Goal: Task Accomplishment & Management: Complete application form

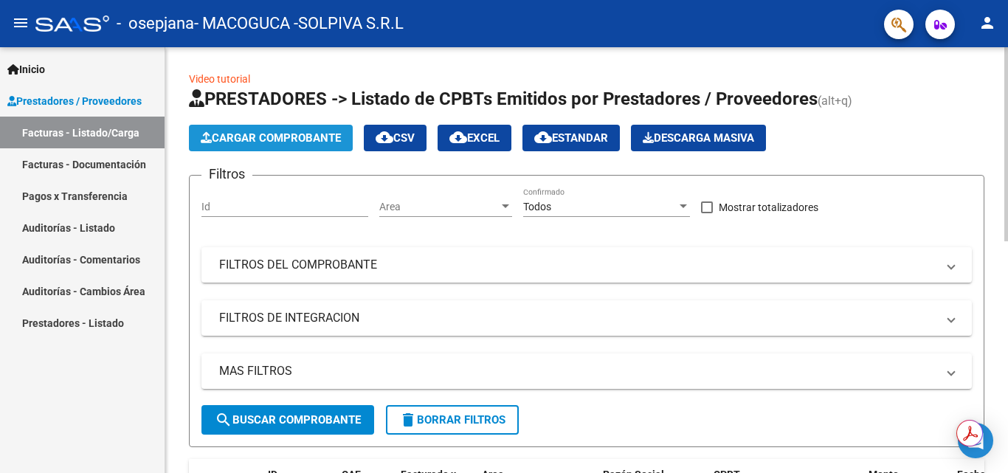
click at [295, 142] on span "Cargar Comprobante" at bounding box center [271, 137] width 140 height 13
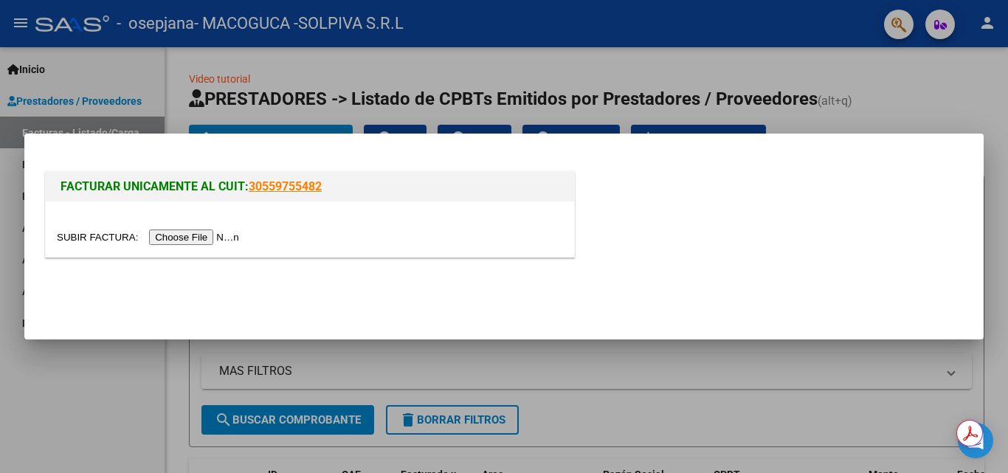
click at [220, 241] on input "file" at bounding box center [150, 238] width 187 height 16
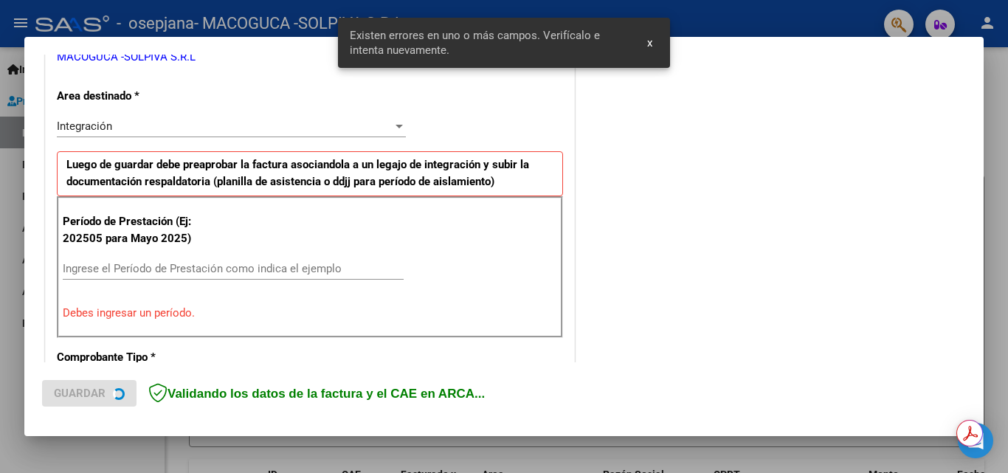
scroll to position [333, 0]
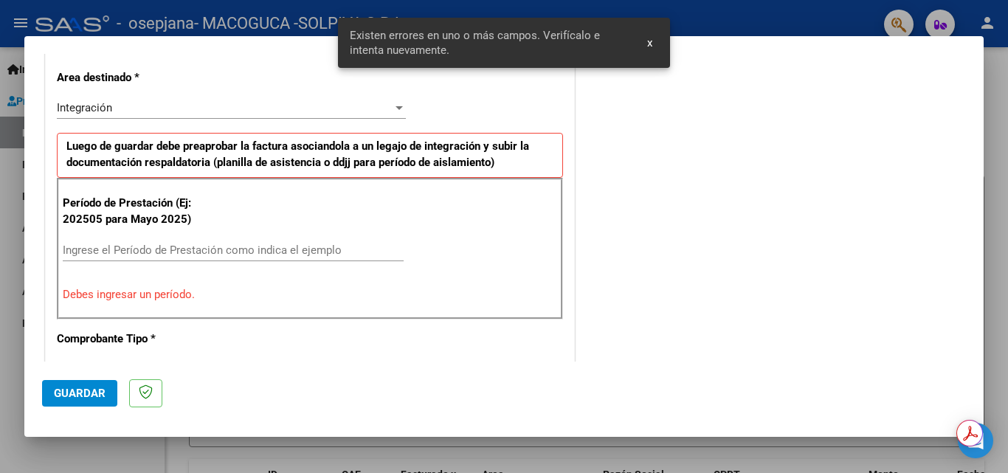
click at [120, 244] on input "Ingrese el Período de Prestación como indica el ejemplo" at bounding box center [233, 250] width 341 height 13
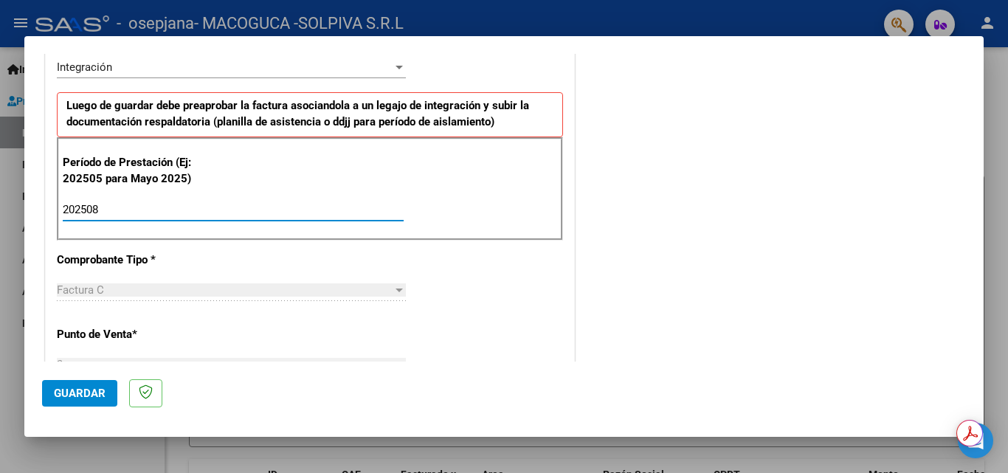
scroll to position [407, 0]
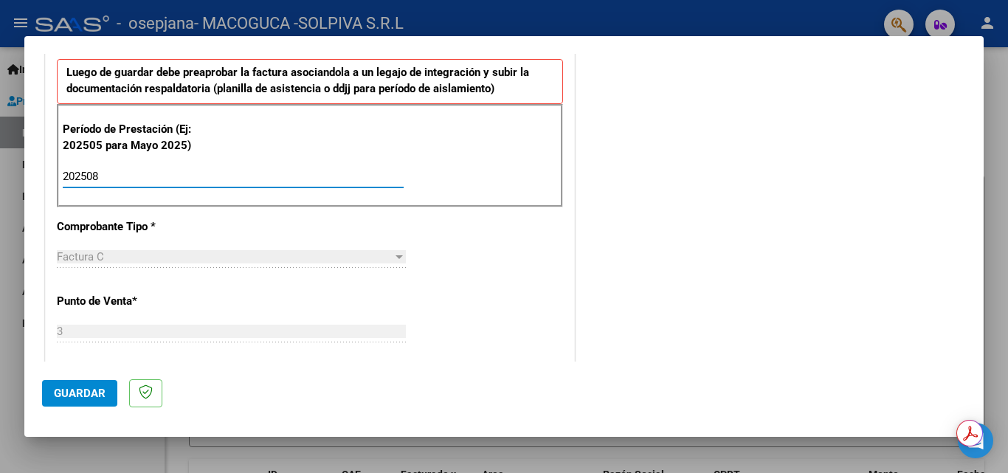
type input "202508"
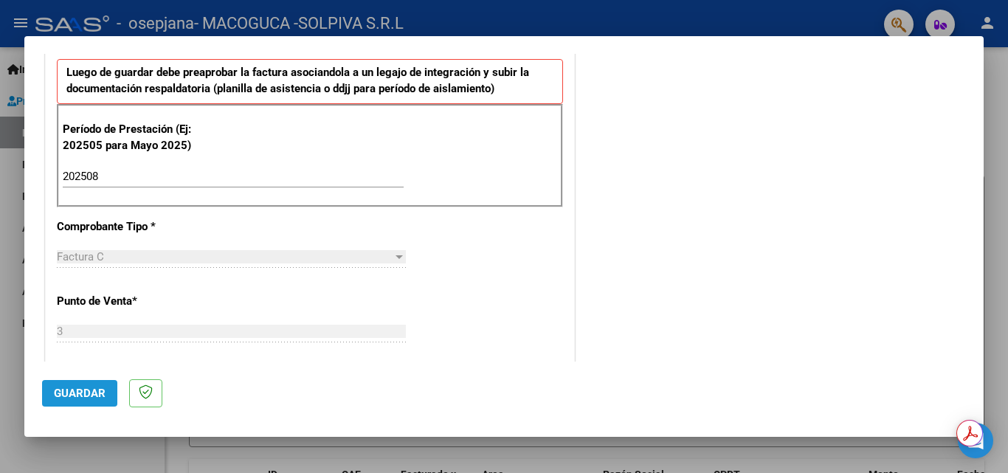
click at [72, 394] on span "Guardar" at bounding box center [80, 393] width 52 height 13
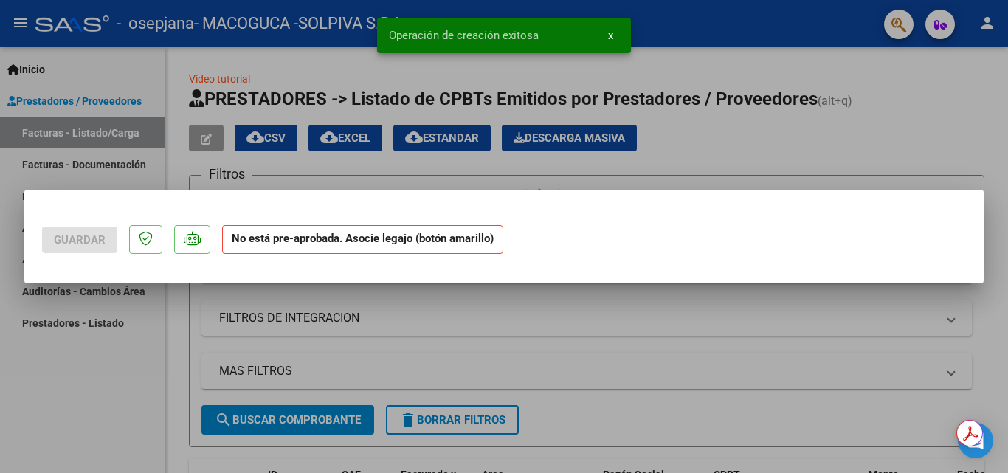
scroll to position [0, 0]
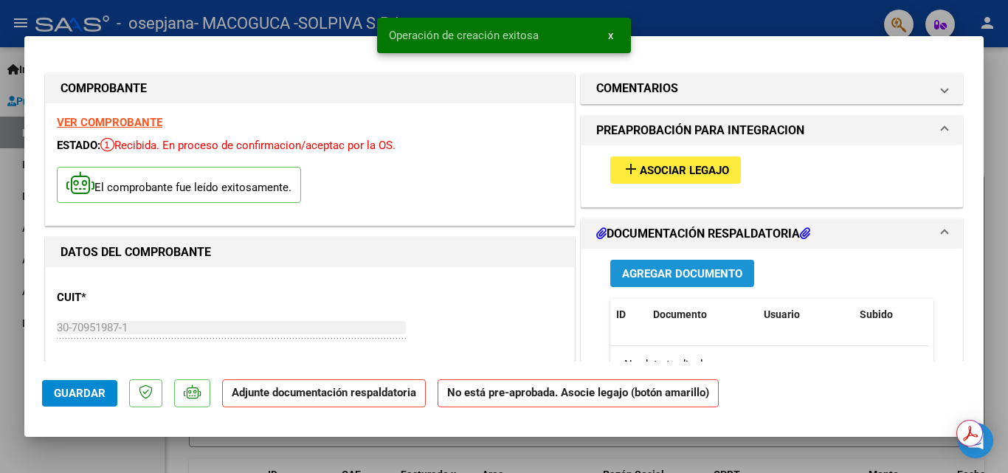
click at [650, 272] on span "Agregar Documento" at bounding box center [682, 273] width 120 height 13
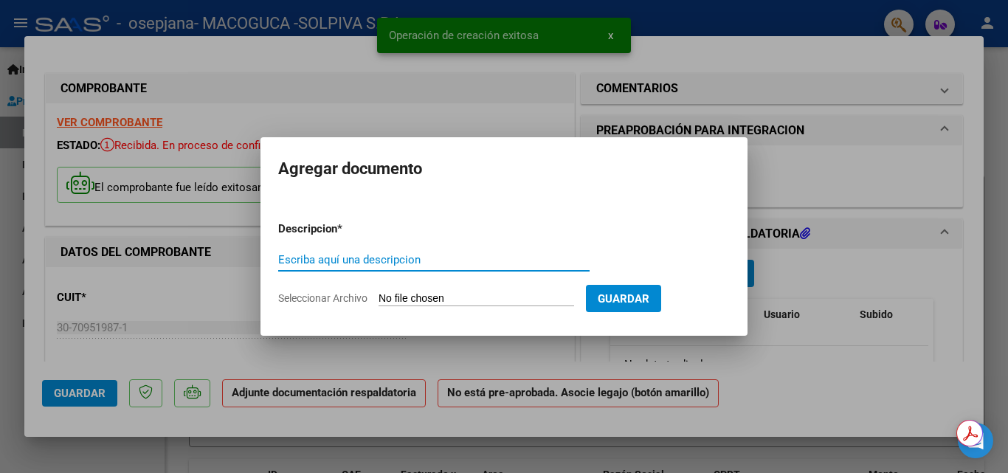
drag, startPoint x: 333, startPoint y: 259, endPoint x: 334, endPoint y: 238, distance: 21.4
click at [334, 258] on input "Escriba aquí una descripcion" at bounding box center [434, 259] width 312 height 13
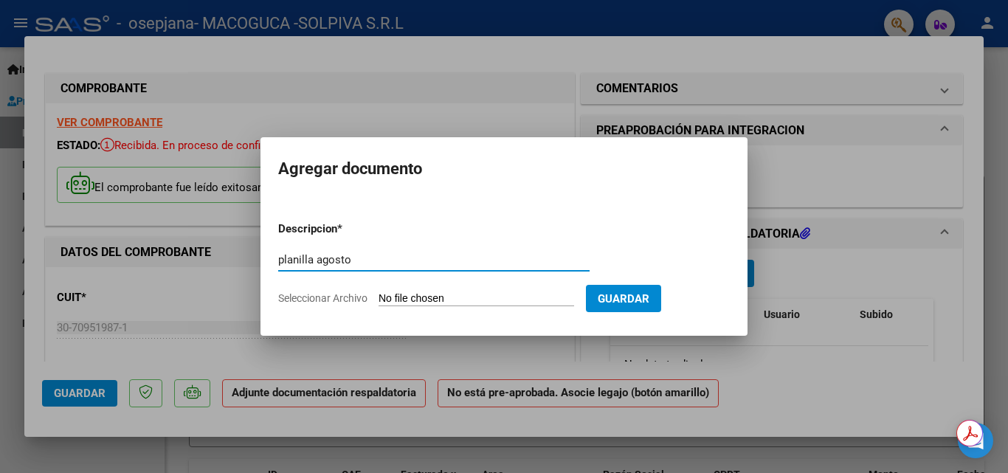
type input "planilla agosto"
click at [475, 292] on input "Seleccionar Archivo" at bounding box center [477, 299] width 196 height 14
type input "C:\fakepath\agosto -.pdf"
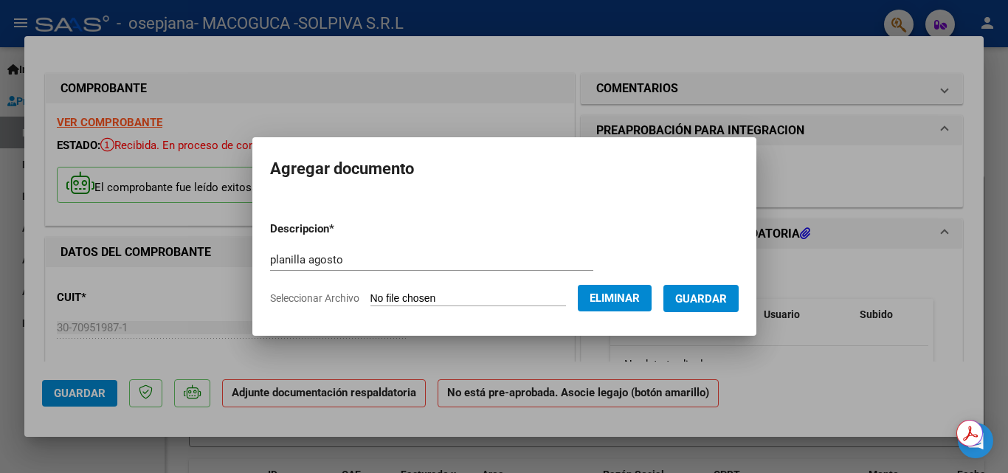
click at [704, 313] on form "Descripcion * planilla agosto Escriba aquí una descripcion Seleccionar Archivo …" at bounding box center [504, 264] width 469 height 108
click at [704, 306] on button "Guardar" at bounding box center [701, 298] width 75 height 27
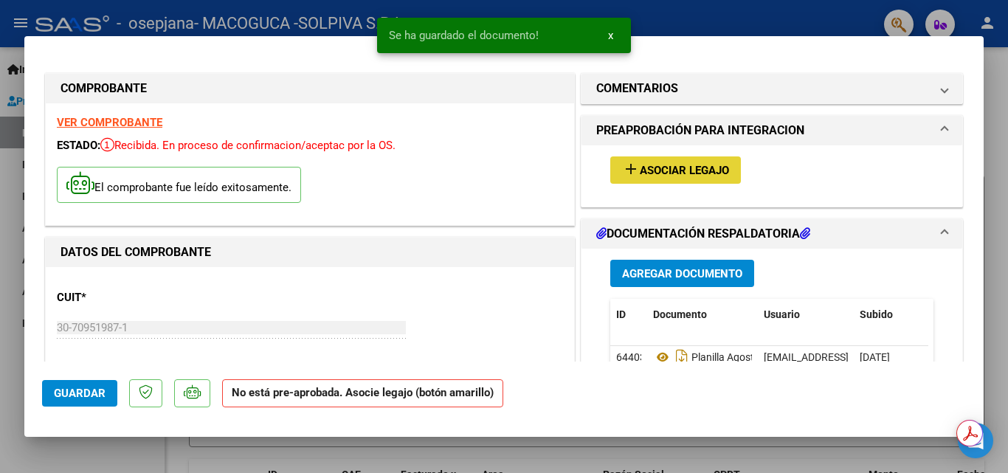
click at [681, 176] on span "Asociar Legajo" at bounding box center [684, 170] width 89 height 13
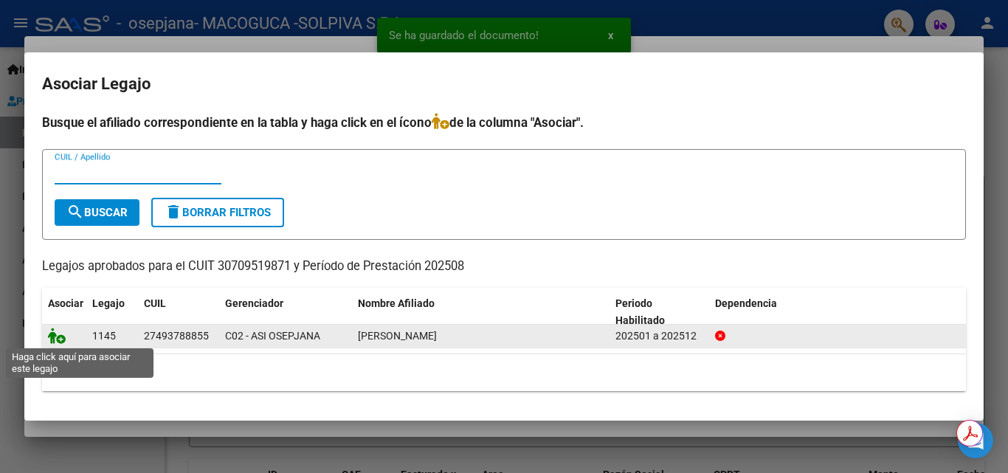
click at [55, 334] on icon at bounding box center [57, 336] width 18 height 16
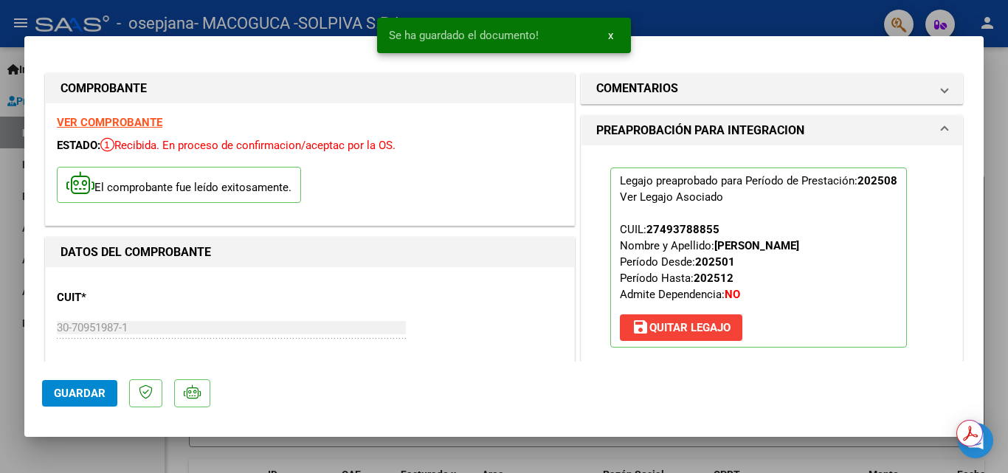
click at [72, 394] on span "Guardar" at bounding box center [80, 393] width 52 height 13
click at [69, 390] on span "Guardar" at bounding box center [80, 393] width 52 height 13
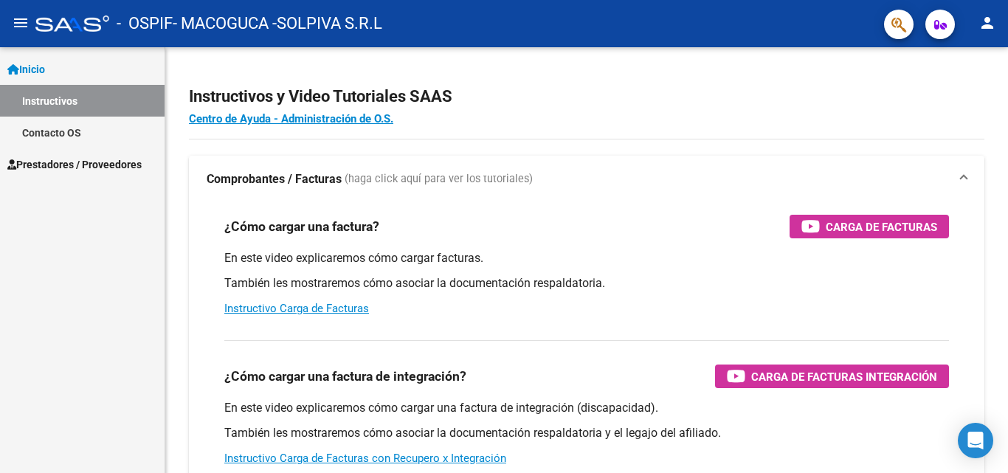
click at [76, 165] on span "Prestadores / Proveedores" at bounding box center [74, 165] width 134 height 16
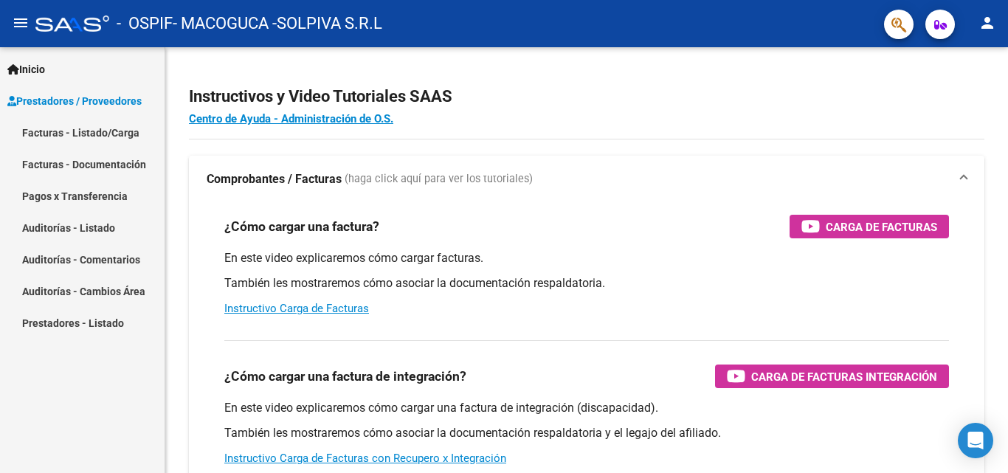
click at [94, 137] on link "Facturas - Listado/Carga" at bounding box center [82, 133] width 165 height 32
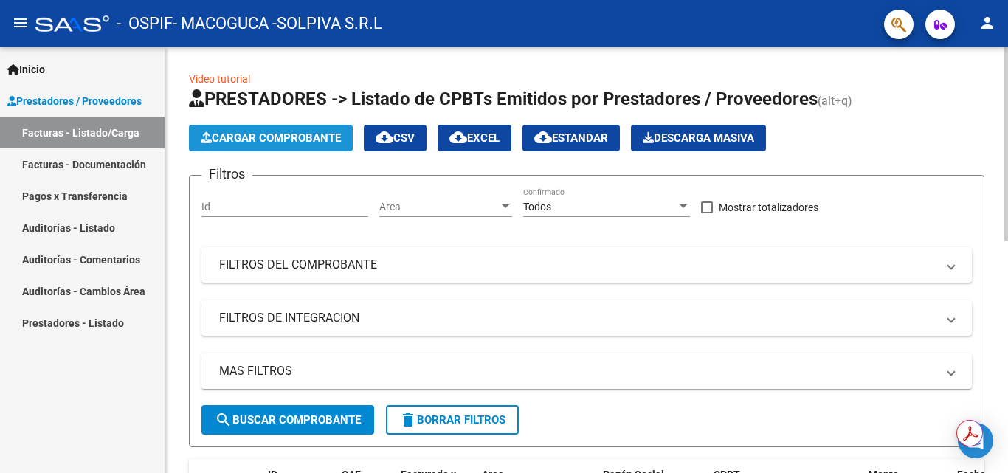
click at [252, 131] on button "Cargar Comprobante" at bounding box center [271, 138] width 164 height 27
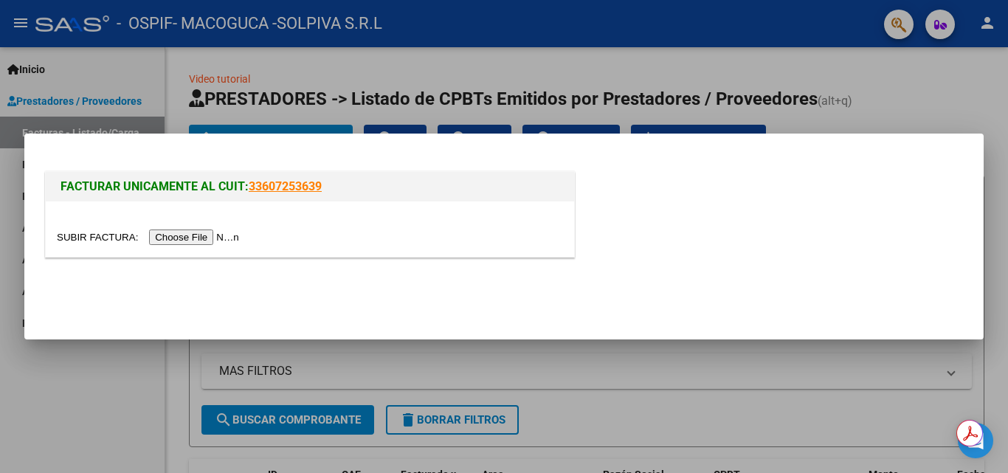
click at [204, 240] on input "file" at bounding box center [150, 238] width 187 height 16
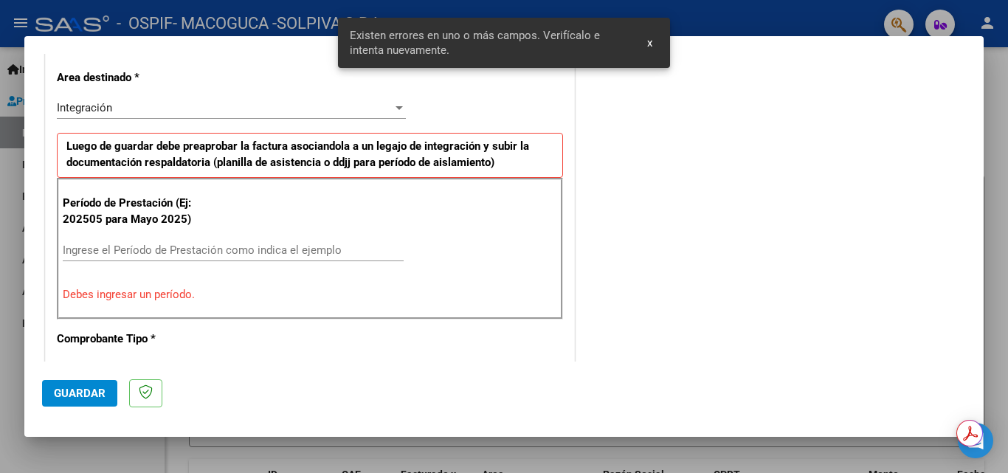
scroll to position [361, 0]
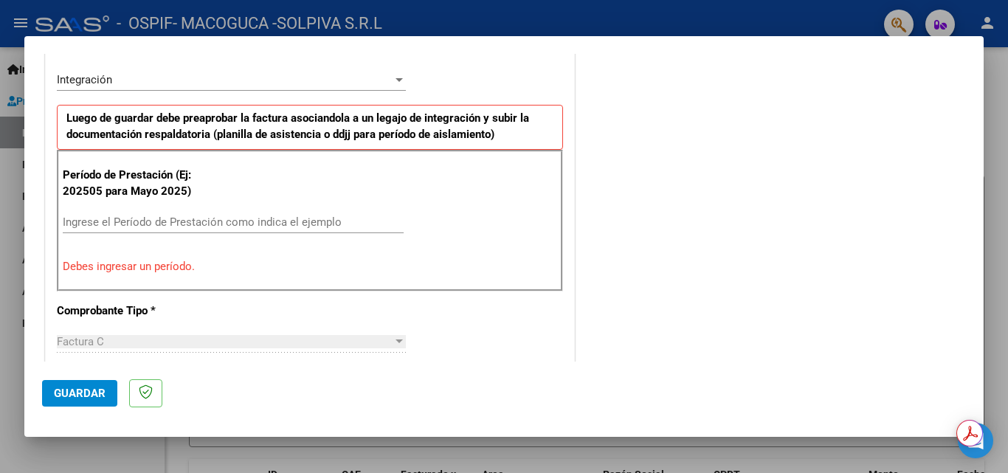
click at [137, 223] on input "Ingrese el Período de Prestación como indica el ejemplo" at bounding box center [233, 222] width 341 height 13
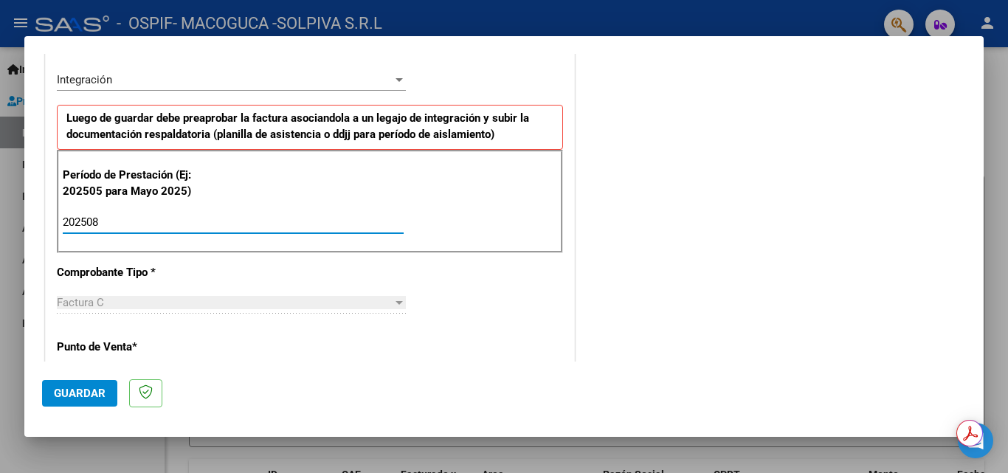
type input "202508"
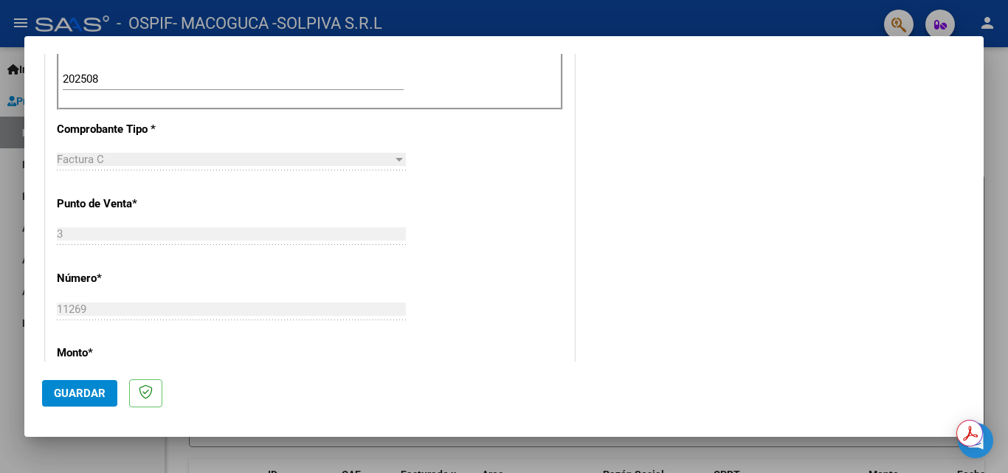
scroll to position [509, 0]
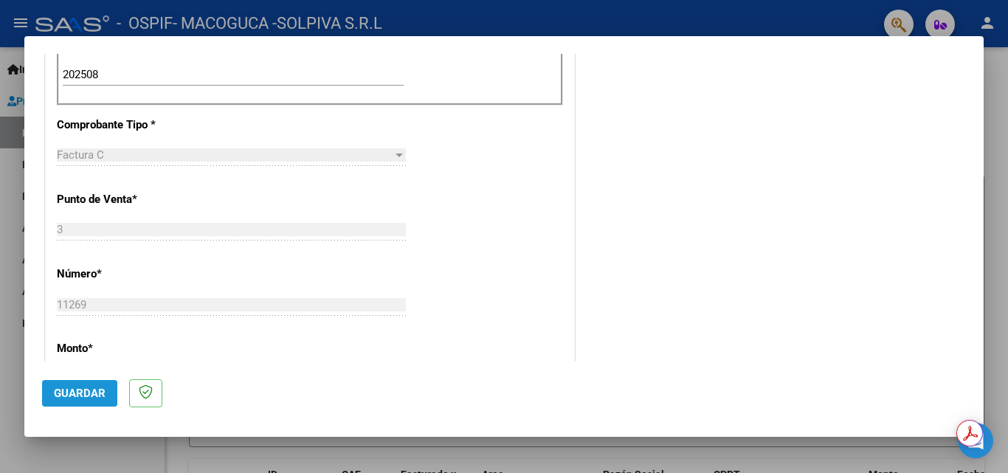
click at [82, 395] on span "Guardar" at bounding box center [80, 393] width 52 height 13
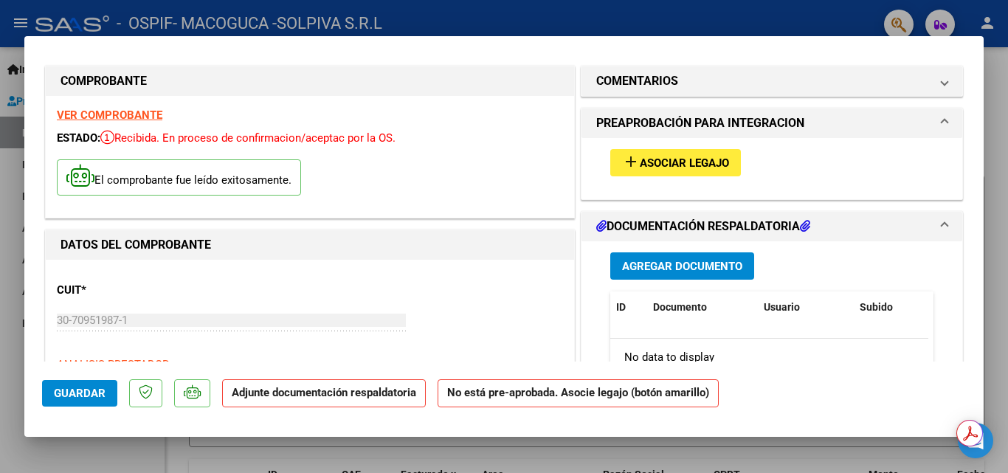
scroll to position [0, 0]
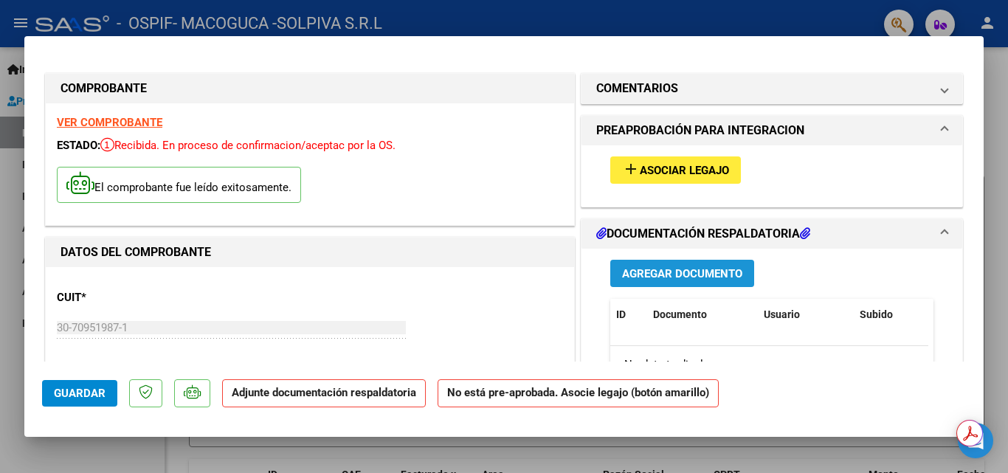
click at [632, 278] on span "Agregar Documento" at bounding box center [682, 273] width 120 height 13
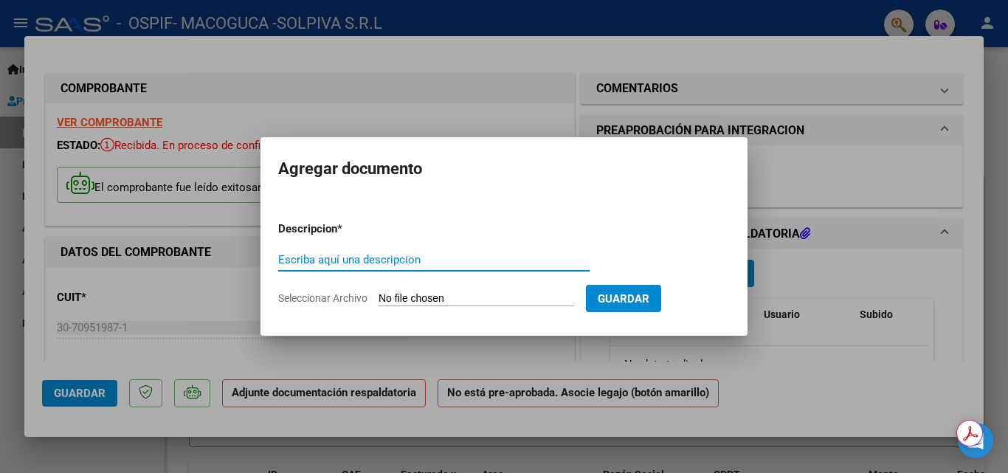
drag, startPoint x: 340, startPoint y: 259, endPoint x: 334, endPoint y: 249, distance: 11.9
click at [340, 256] on input "Escriba aquí una descripcion" at bounding box center [434, 259] width 312 height 13
type input "planilla agosto"
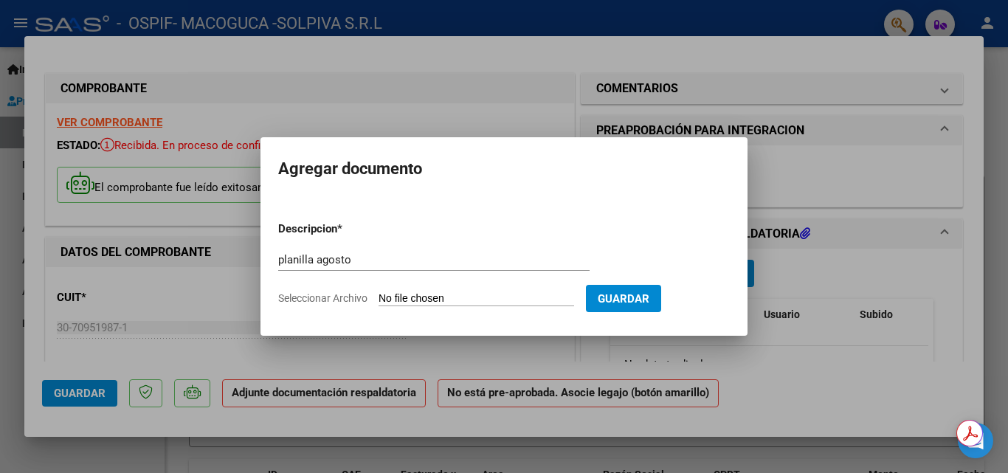
click at [500, 292] on input "Seleccionar Archivo" at bounding box center [477, 299] width 196 height 14
type input "C:\fakepath\agosto (64).pdf"
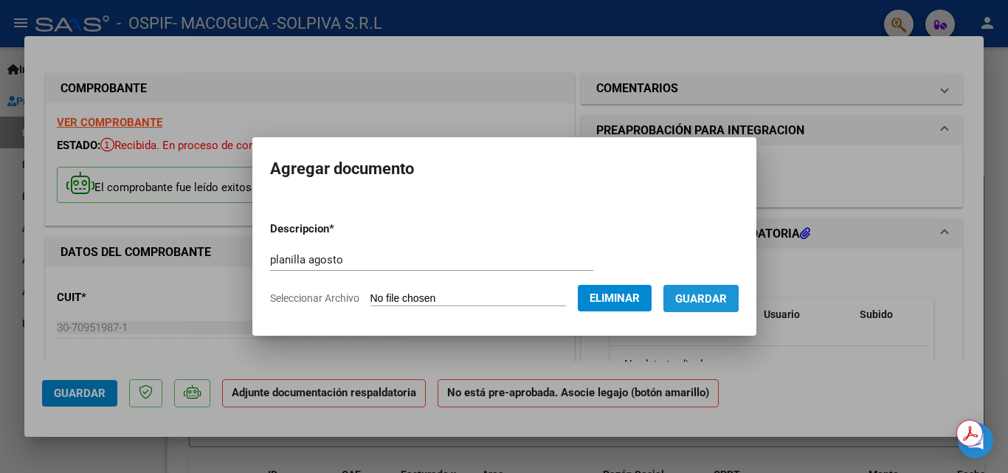
click at [692, 300] on span "Guardar" at bounding box center [701, 298] width 52 height 13
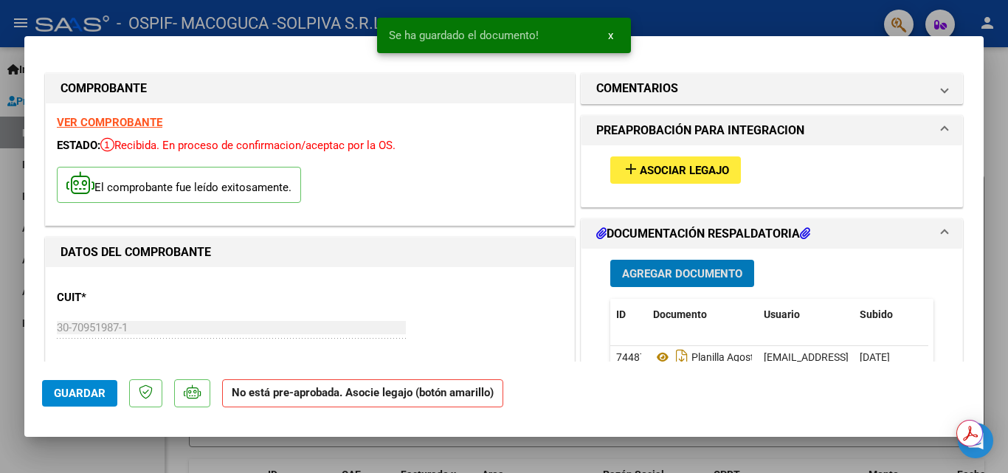
click at [668, 169] on span "Asociar Legajo" at bounding box center [684, 170] width 89 height 13
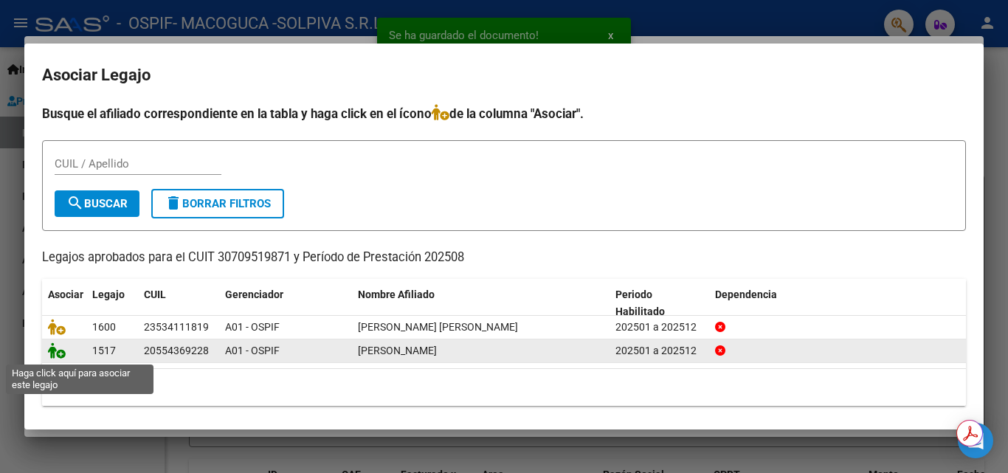
click at [61, 353] on icon at bounding box center [57, 351] width 18 height 16
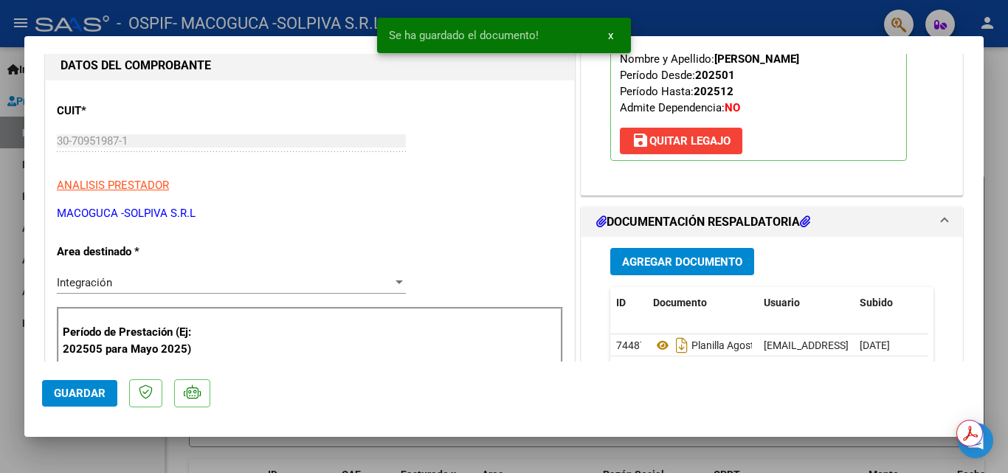
scroll to position [221, 0]
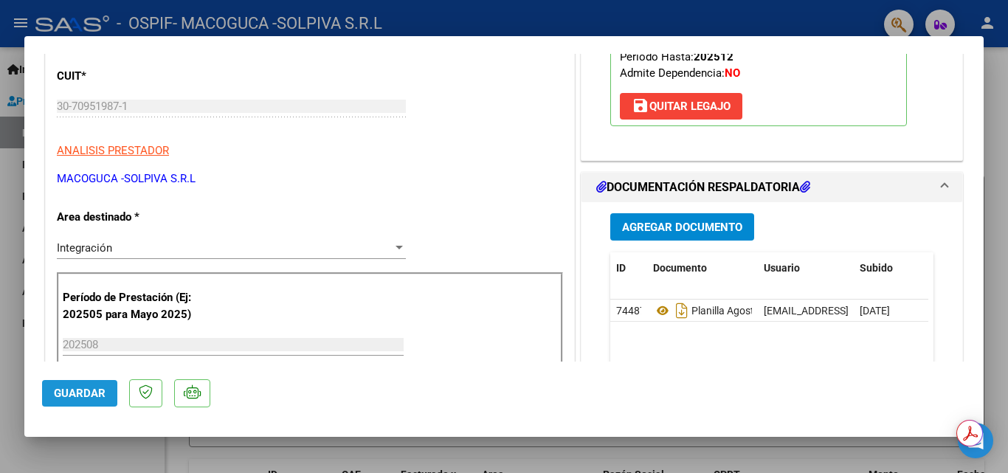
click at [94, 391] on span "Guardar" at bounding box center [80, 393] width 52 height 13
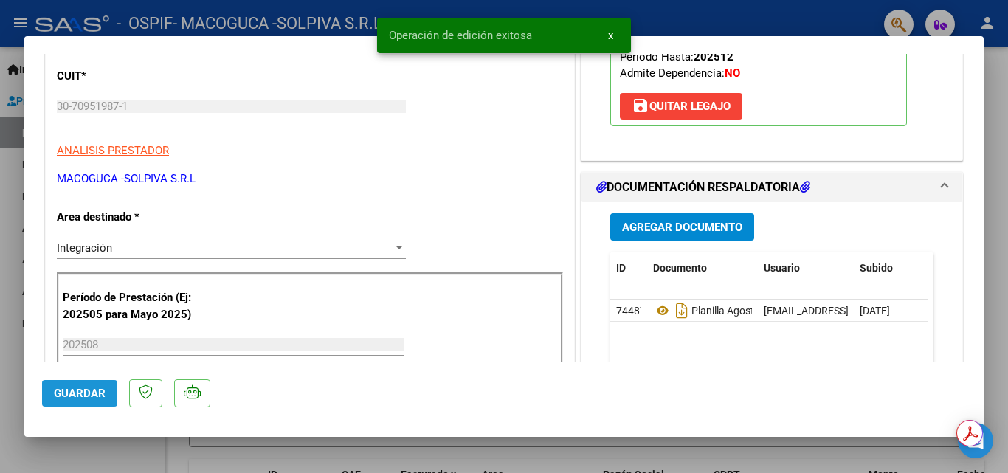
click at [81, 393] on span "Guardar" at bounding box center [80, 393] width 52 height 13
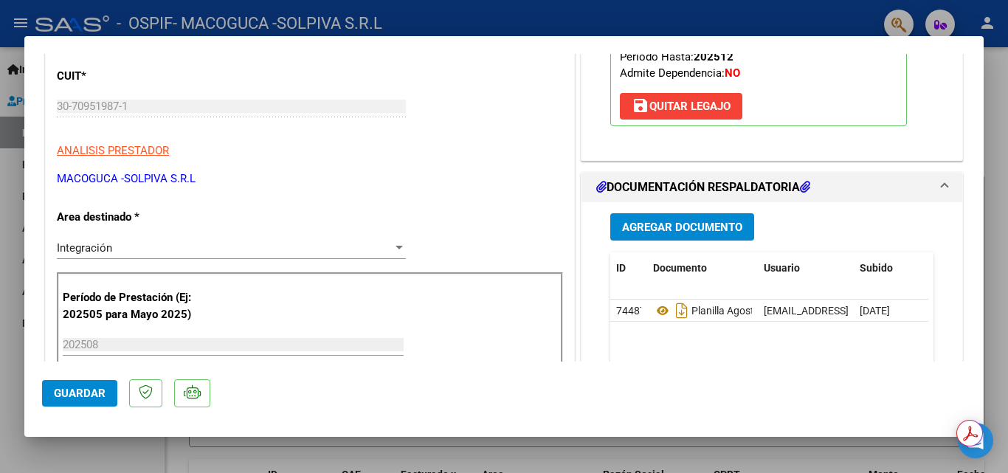
drag, startPoint x: 86, startPoint y: 406, endPoint x: 92, endPoint y: 354, distance: 51.9
click at [86, 405] on mat-dialog-actions "Guardar" at bounding box center [504, 391] width 924 height 58
click at [85, 393] on span "Guardar" at bounding box center [80, 393] width 52 height 13
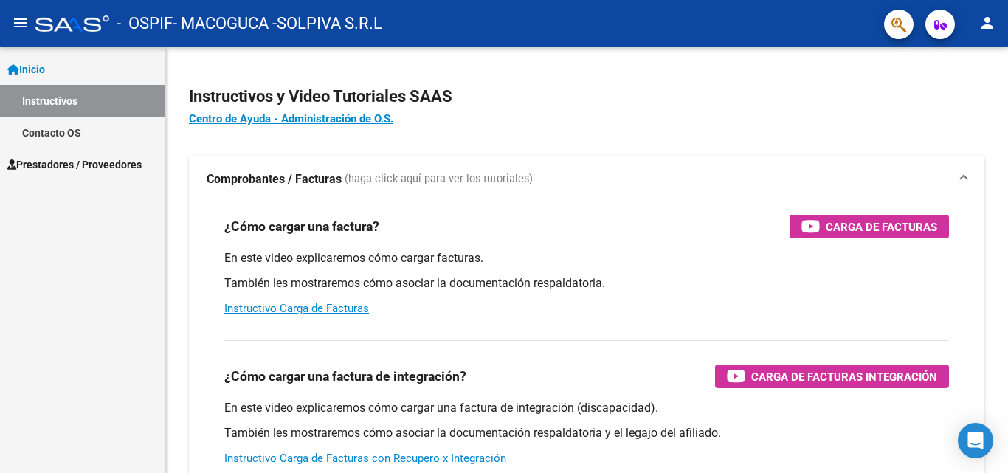
click at [41, 161] on span "Prestadores / Proveedores" at bounding box center [74, 165] width 134 height 16
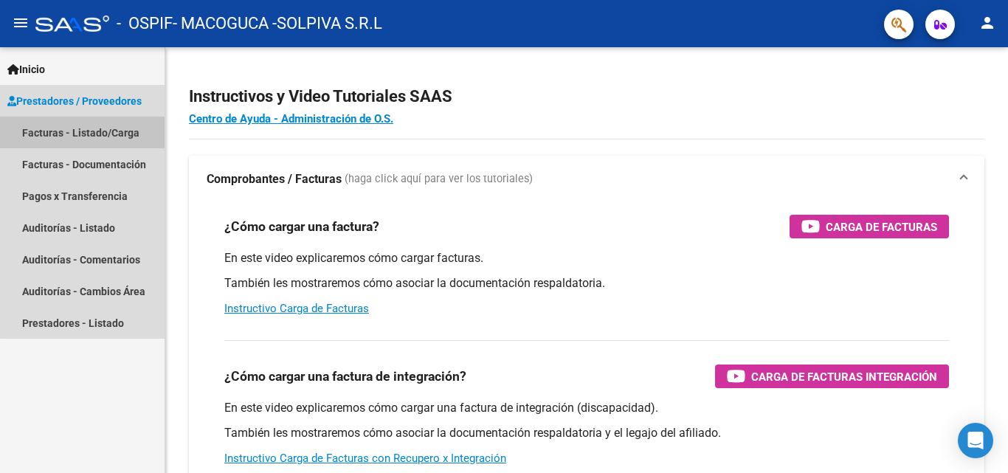
click at [89, 134] on link "Facturas - Listado/Carga" at bounding box center [82, 133] width 165 height 32
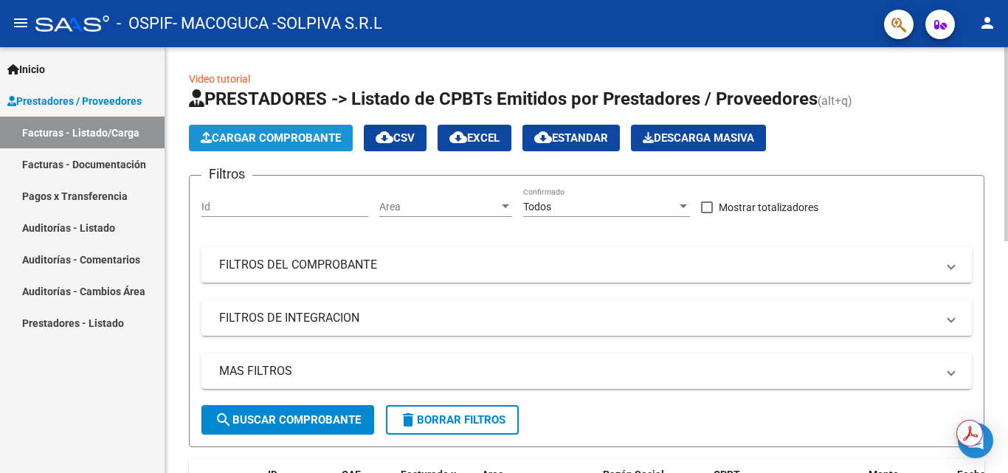
click at [238, 134] on span "Cargar Comprobante" at bounding box center [271, 137] width 140 height 13
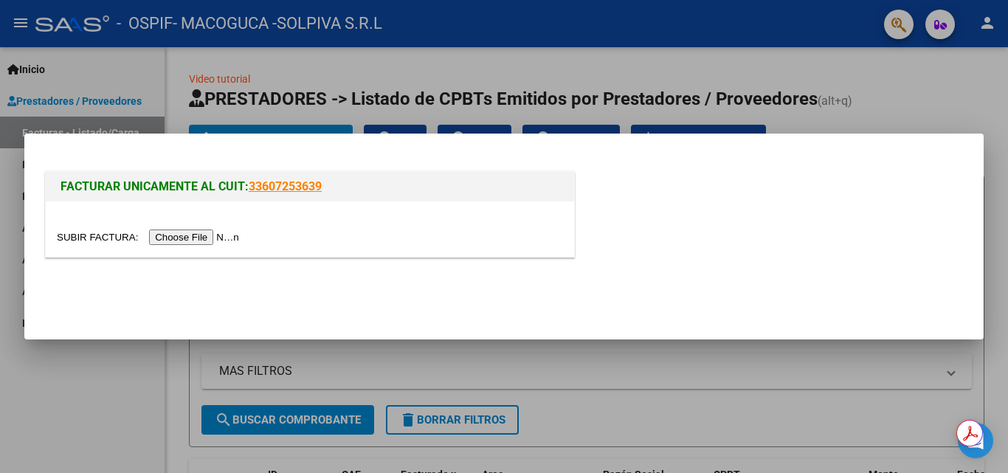
click at [220, 234] on input "file" at bounding box center [150, 238] width 187 height 16
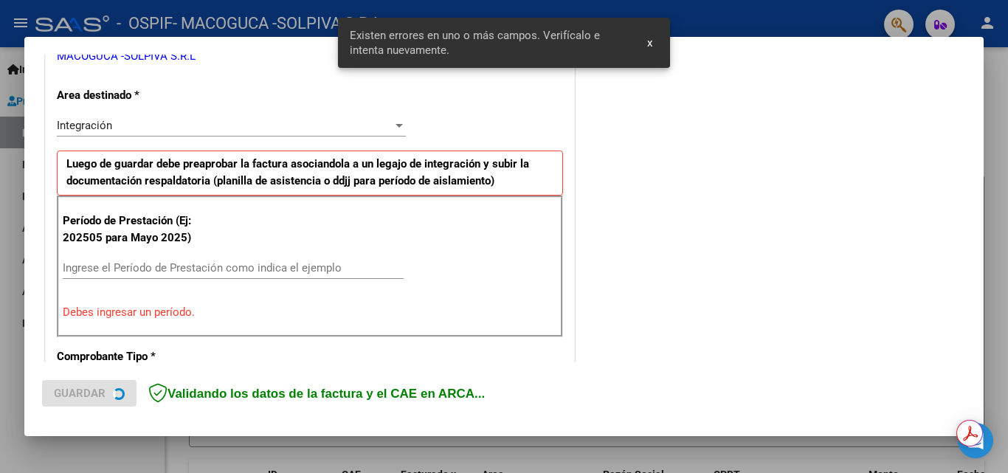
scroll to position [333, 0]
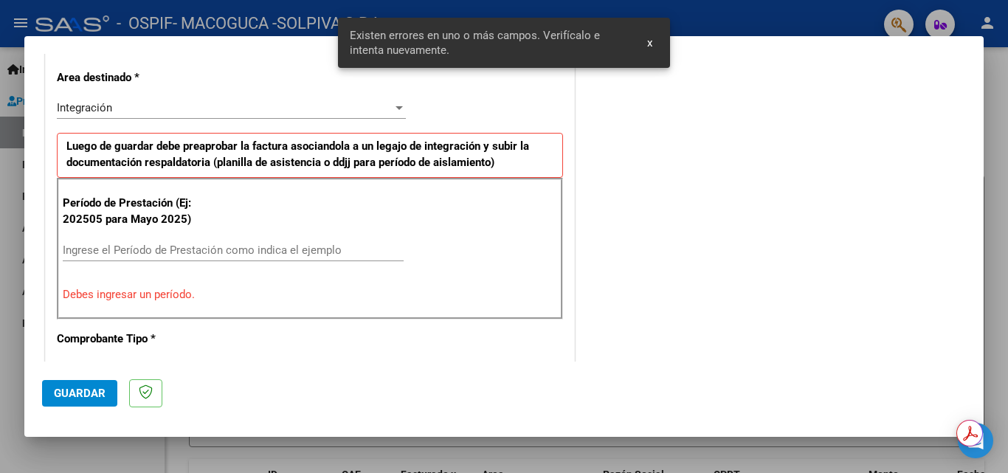
click at [136, 242] on div "Ingrese el Período de Prestación como indica el ejemplo" at bounding box center [233, 250] width 341 height 22
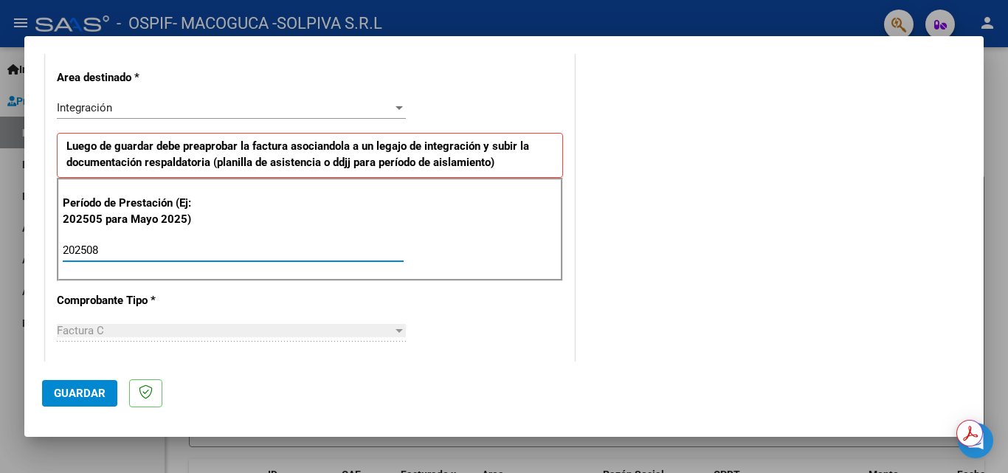
type input "202508"
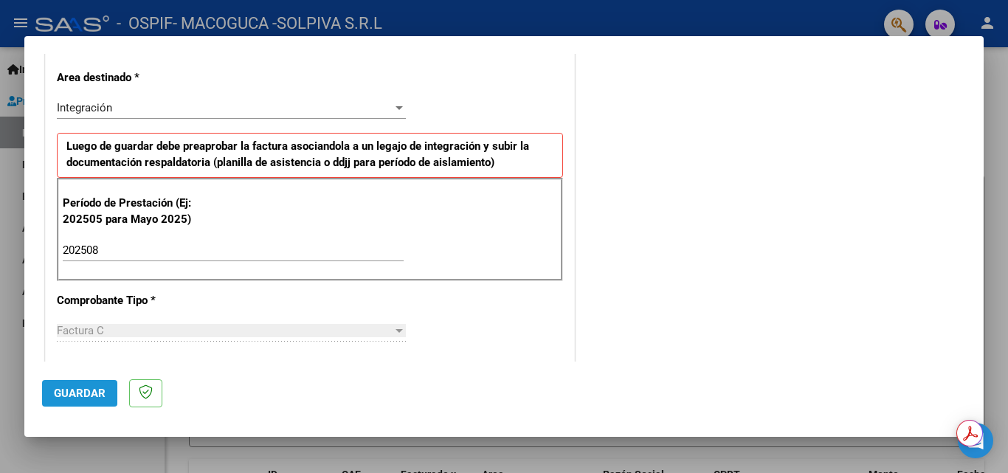
click at [66, 389] on span "Guardar" at bounding box center [80, 393] width 52 height 13
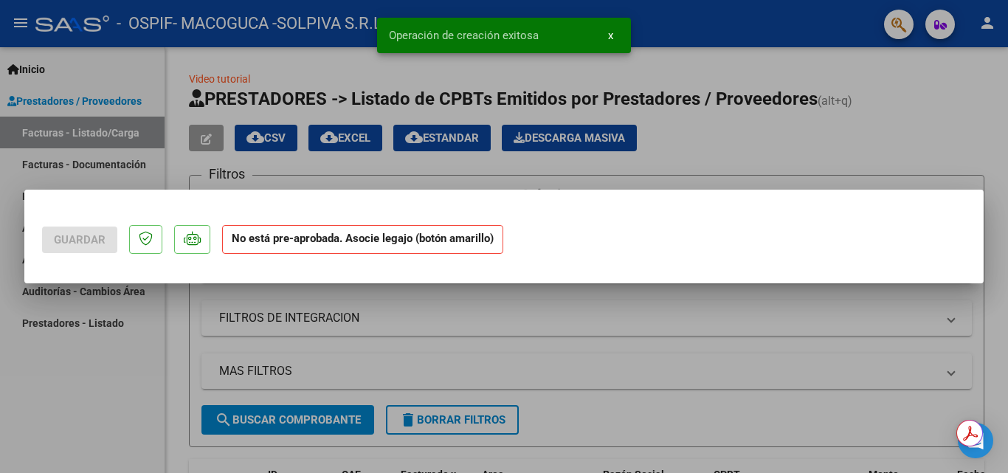
scroll to position [0, 0]
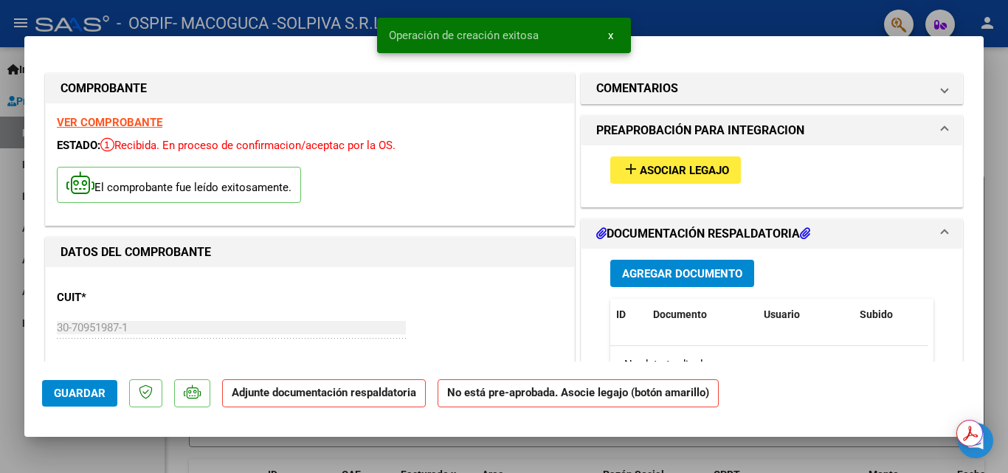
click at [647, 277] on span "Agregar Documento" at bounding box center [682, 273] width 120 height 13
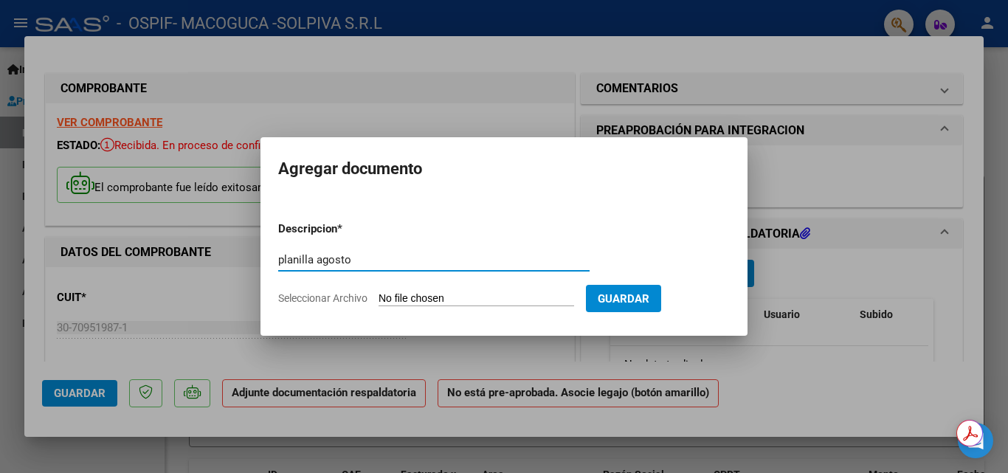
type input "planilla agosto"
click at [404, 295] on input "Seleccionar Archivo" at bounding box center [477, 299] width 196 height 14
type input "C:\fakepath\agosto (65).pdf"
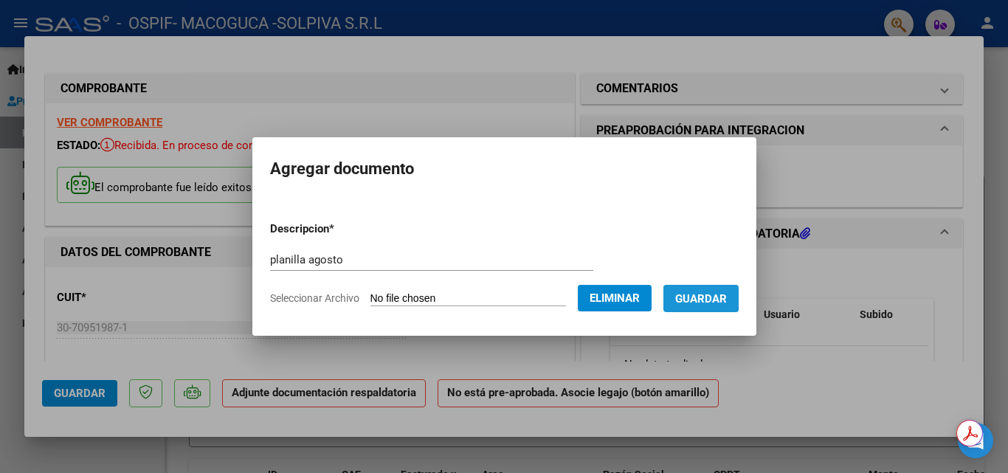
click at [698, 297] on span "Guardar" at bounding box center [701, 298] width 52 height 13
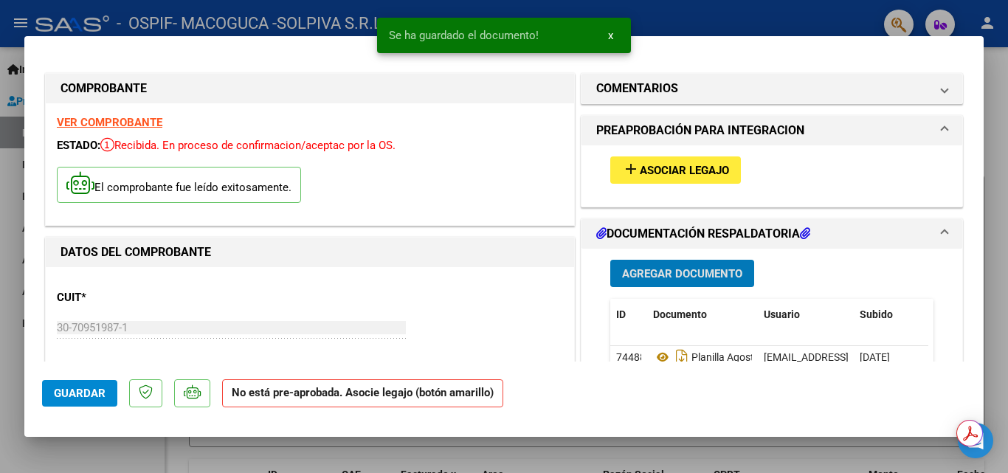
click at [669, 168] on span "Asociar Legajo" at bounding box center [684, 170] width 89 height 13
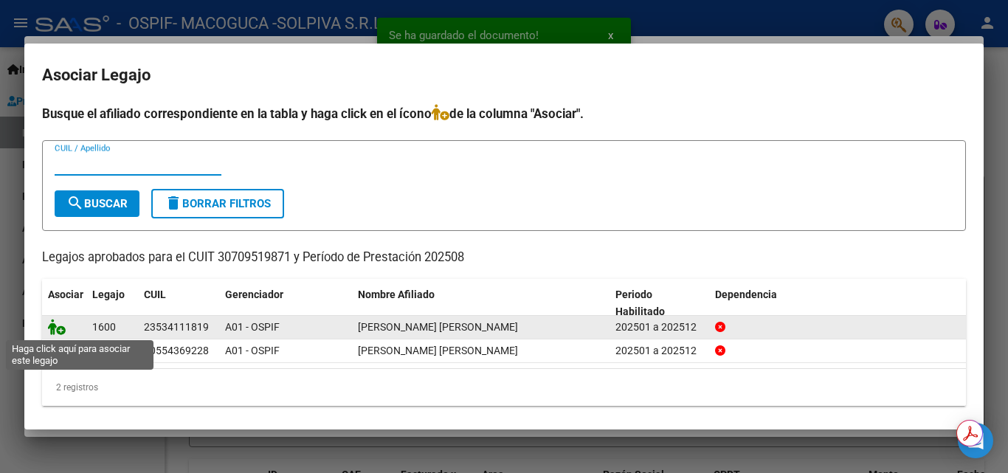
click at [63, 327] on icon at bounding box center [57, 327] width 18 height 16
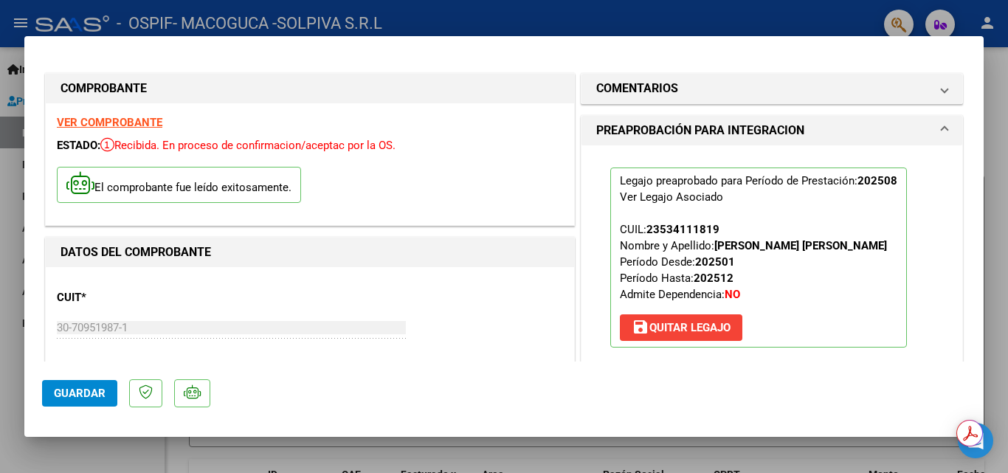
click at [97, 381] on button "Guardar" at bounding box center [79, 393] width 75 height 27
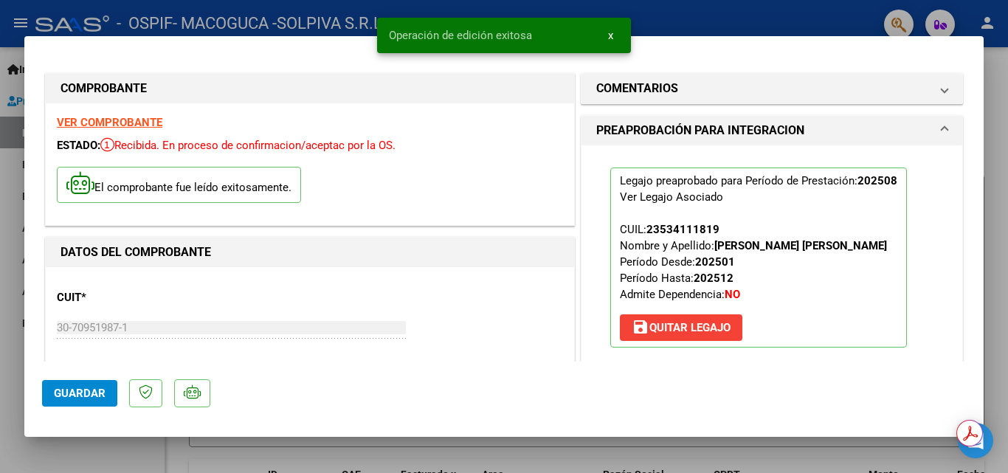
click at [89, 391] on span "Guardar" at bounding box center [80, 393] width 52 height 13
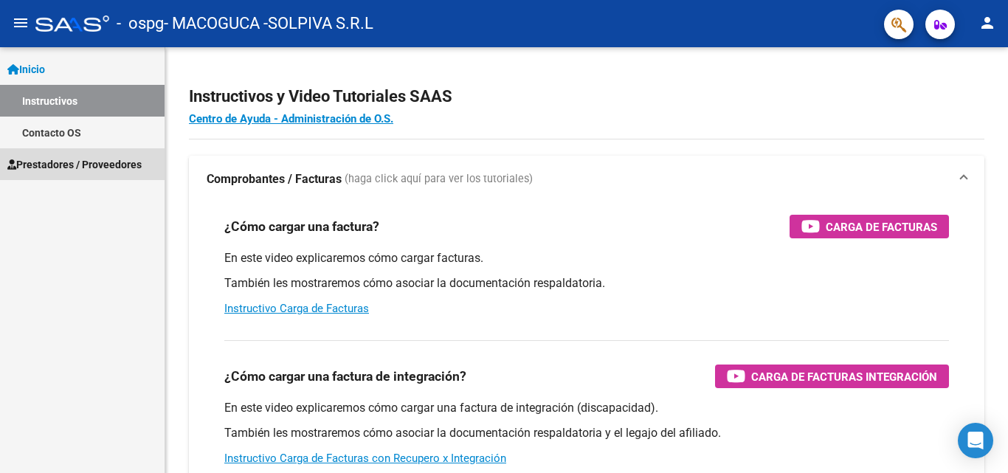
click at [42, 165] on span "Prestadores / Proveedores" at bounding box center [74, 165] width 134 height 16
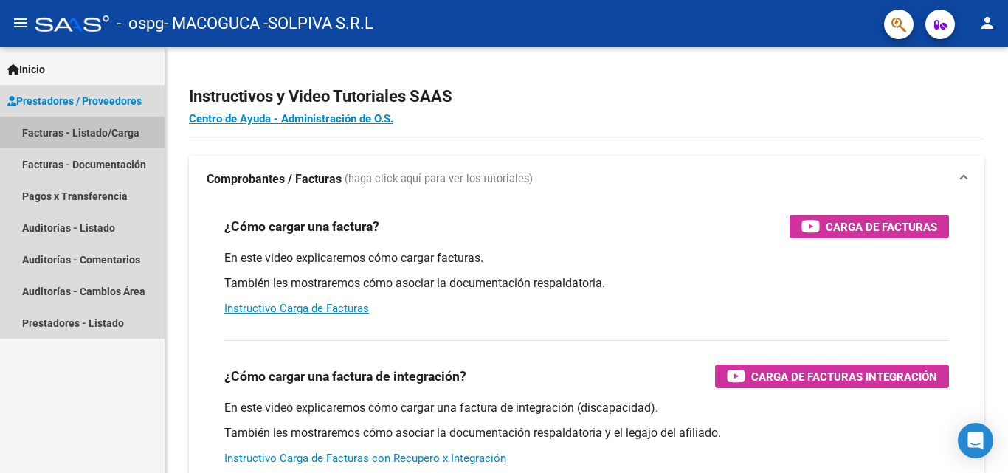
click at [110, 128] on link "Facturas - Listado/Carga" at bounding box center [82, 133] width 165 height 32
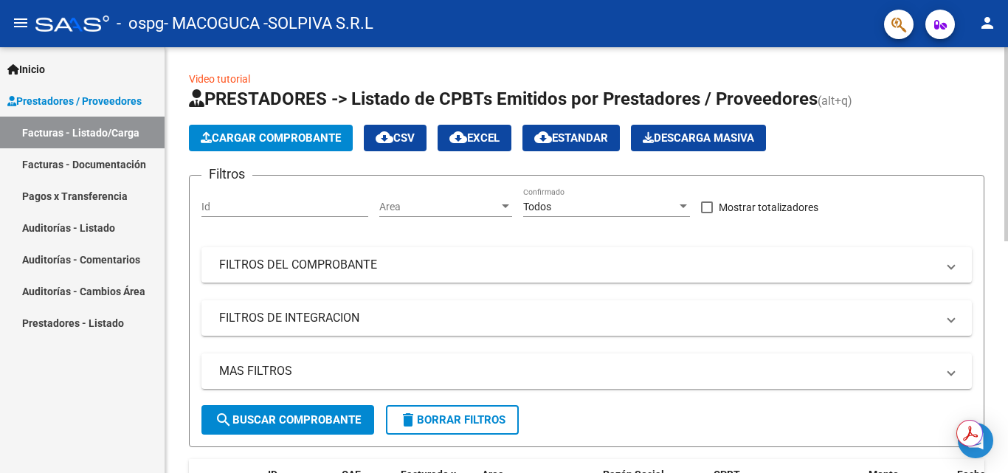
click at [229, 131] on span "Cargar Comprobante" at bounding box center [271, 137] width 140 height 13
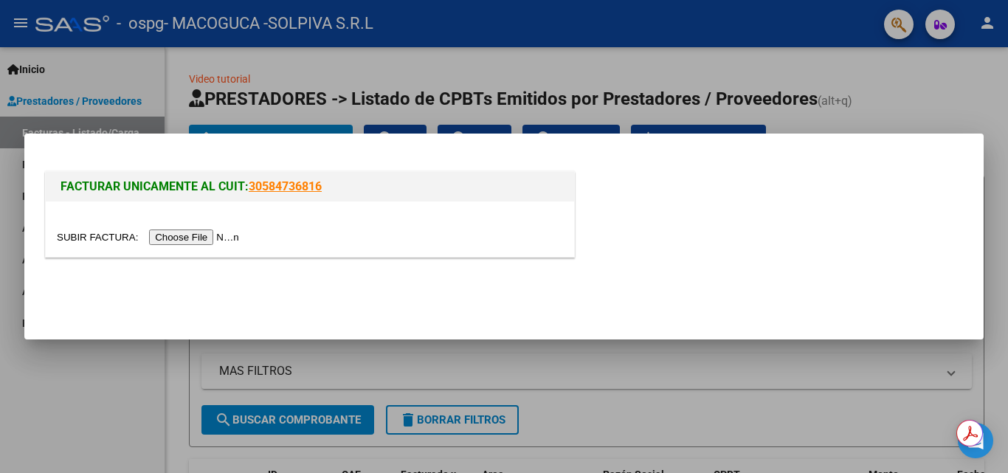
click at [161, 238] on input "file" at bounding box center [150, 238] width 187 height 16
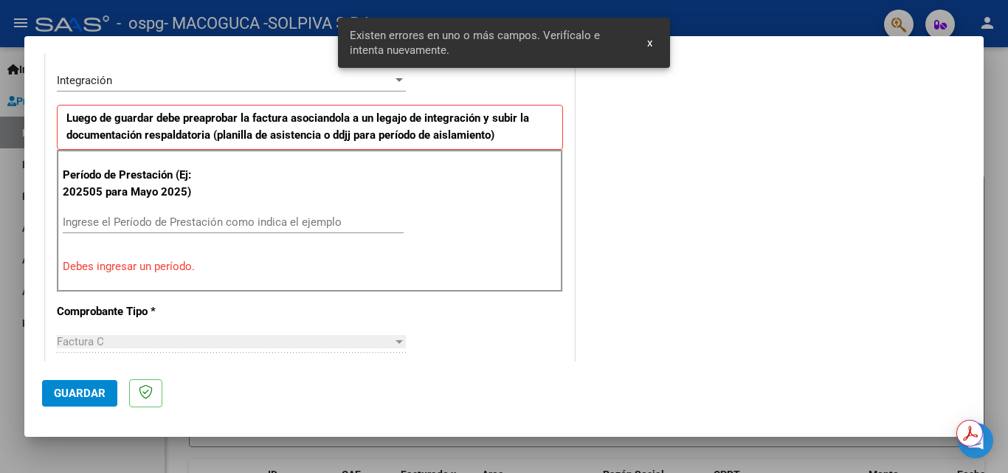
scroll to position [361, 0]
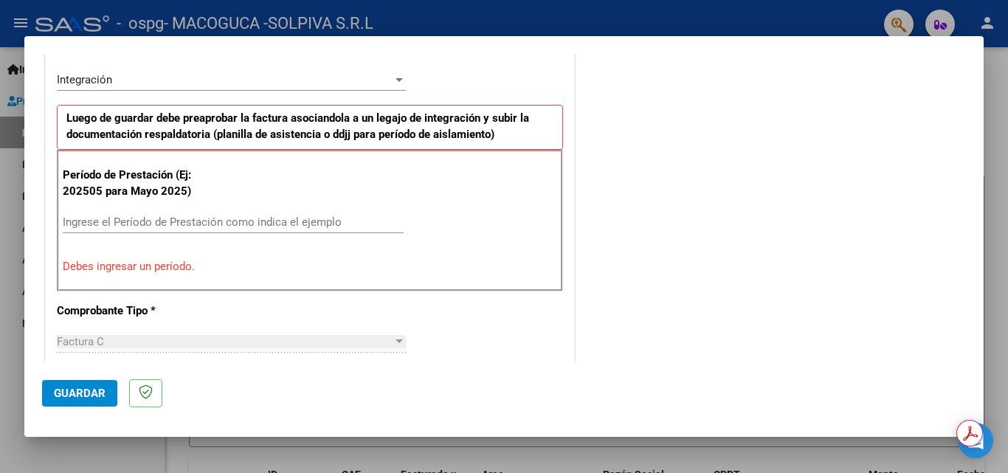
click at [120, 221] on input "Ingrese el Período de Prestación como indica el ejemplo" at bounding box center [233, 222] width 341 height 13
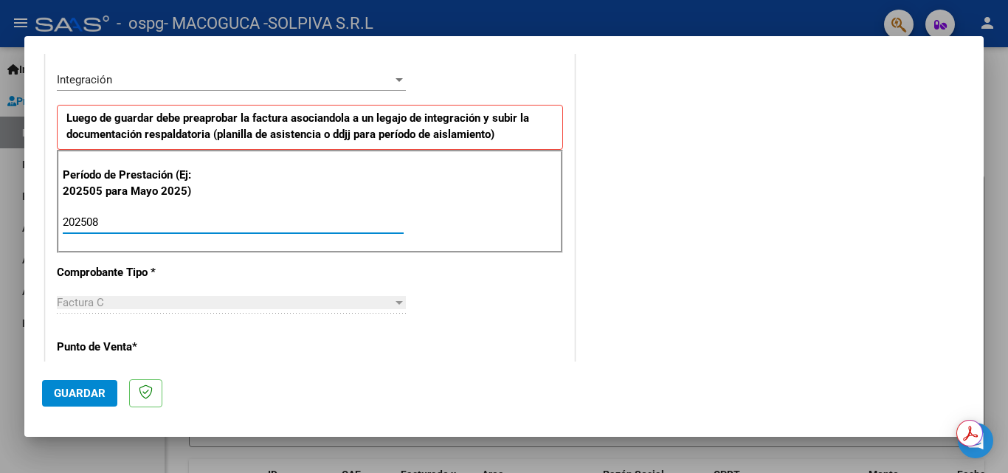
type input "202508"
click at [81, 388] on span "Guardar" at bounding box center [80, 393] width 52 height 13
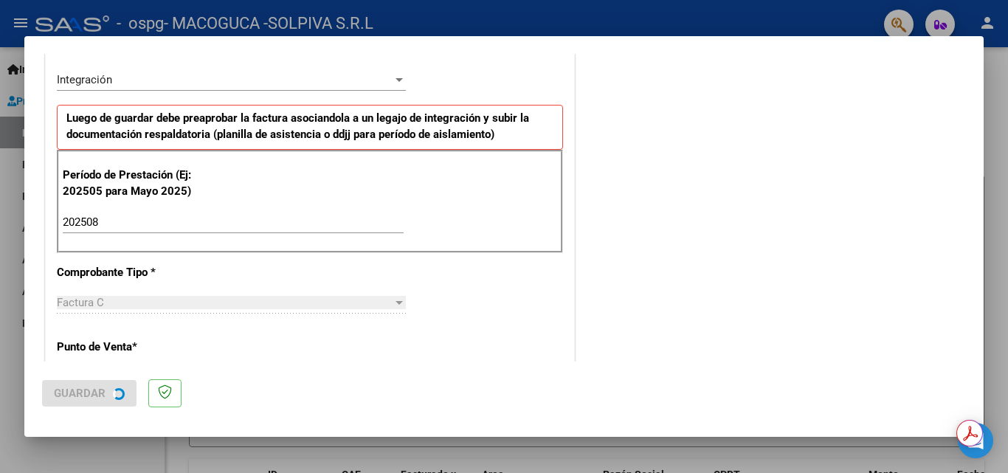
scroll to position [0, 0]
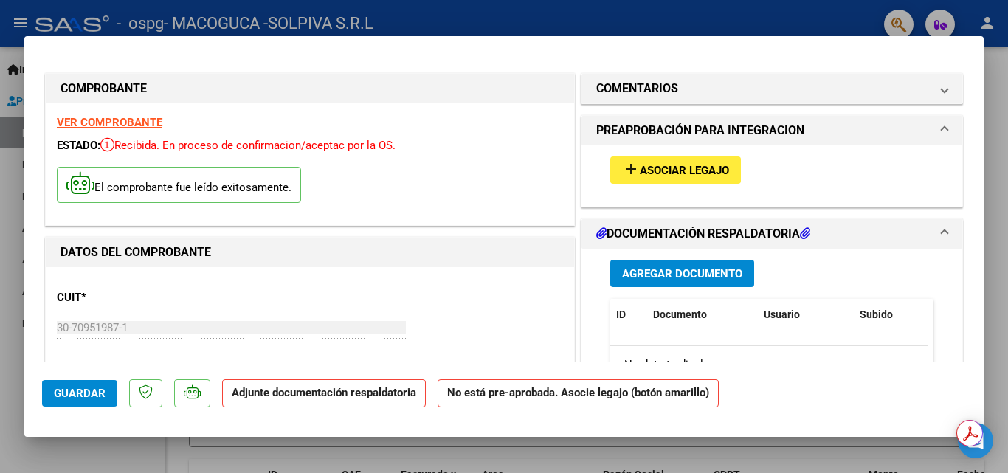
click at [664, 270] on span "Agregar Documento" at bounding box center [682, 273] width 120 height 13
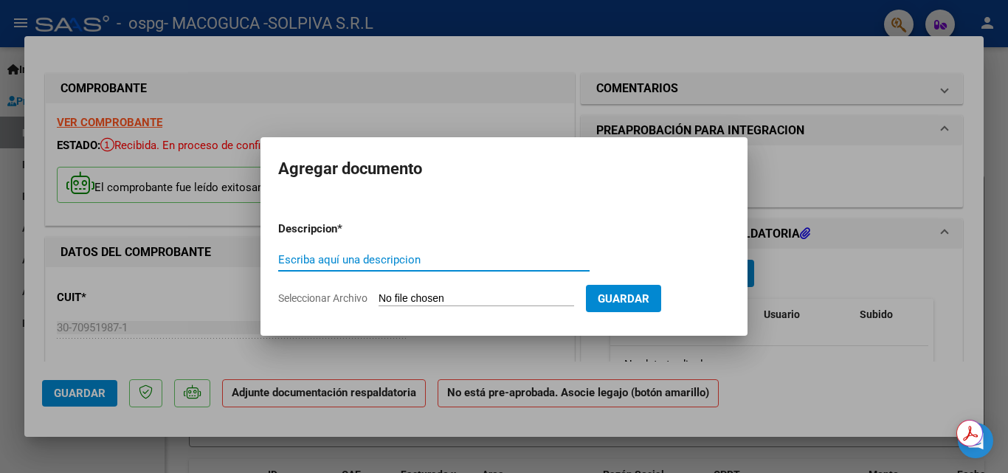
click at [334, 260] on input "Escriba aquí una descripcion" at bounding box center [434, 259] width 312 height 13
type input "planilla"
click at [414, 298] on input "Seleccionar Archivo" at bounding box center [477, 299] width 196 height 14
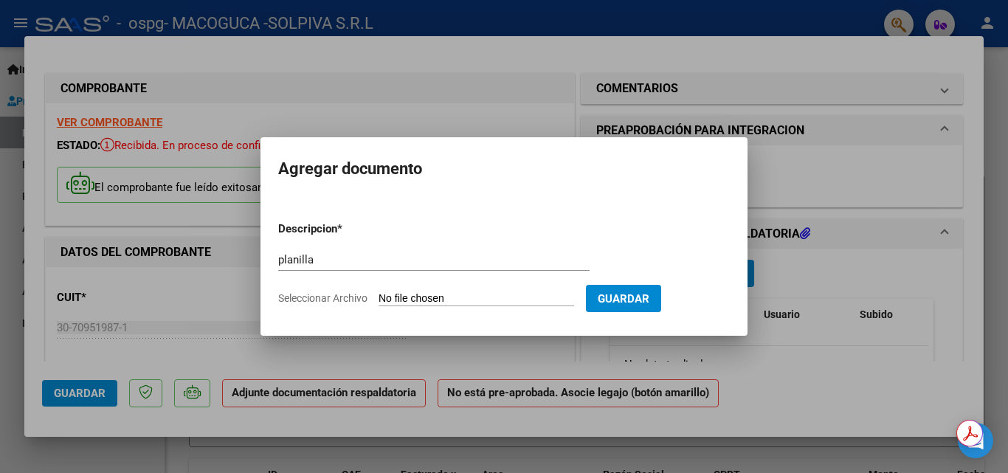
type input "C:\fakepath\AGOSTO (67).pdf"
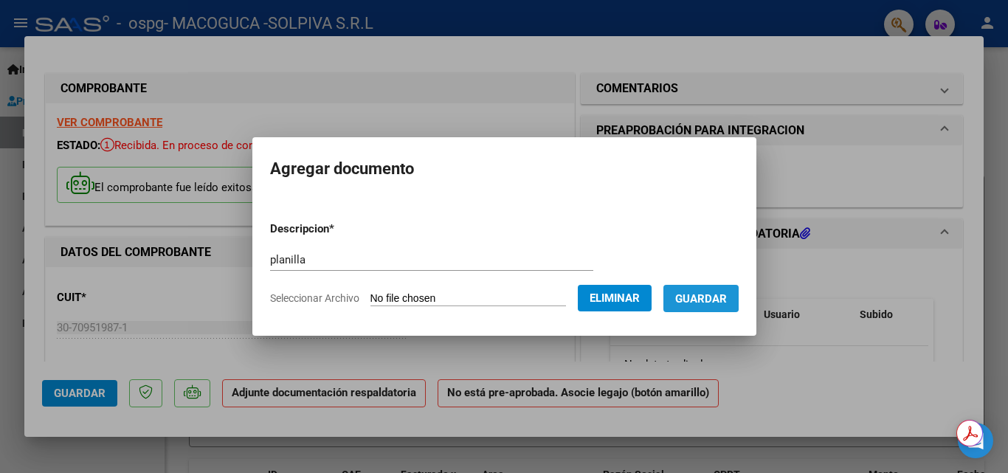
click at [684, 289] on button "Guardar" at bounding box center [701, 298] width 75 height 27
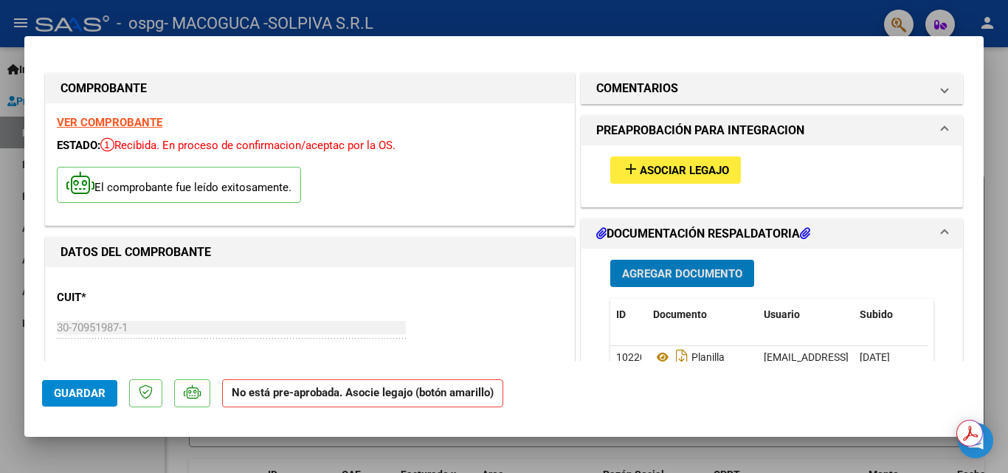
click at [640, 170] on span "Asociar Legajo" at bounding box center [684, 170] width 89 height 13
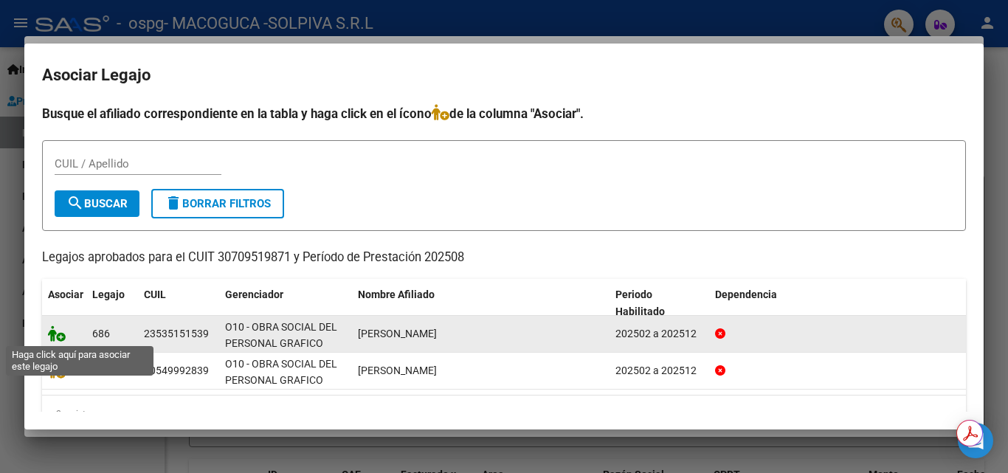
click at [61, 334] on icon at bounding box center [57, 334] width 18 height 16
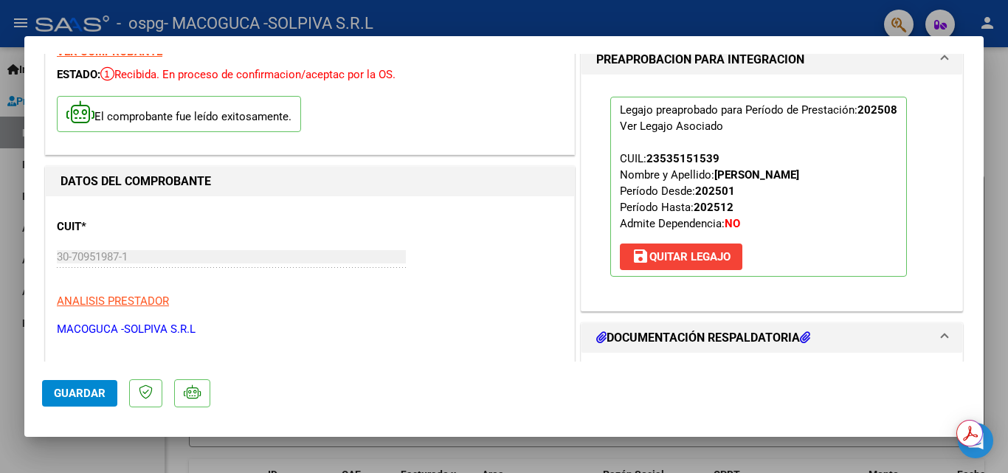
scroll to position [221, 0]
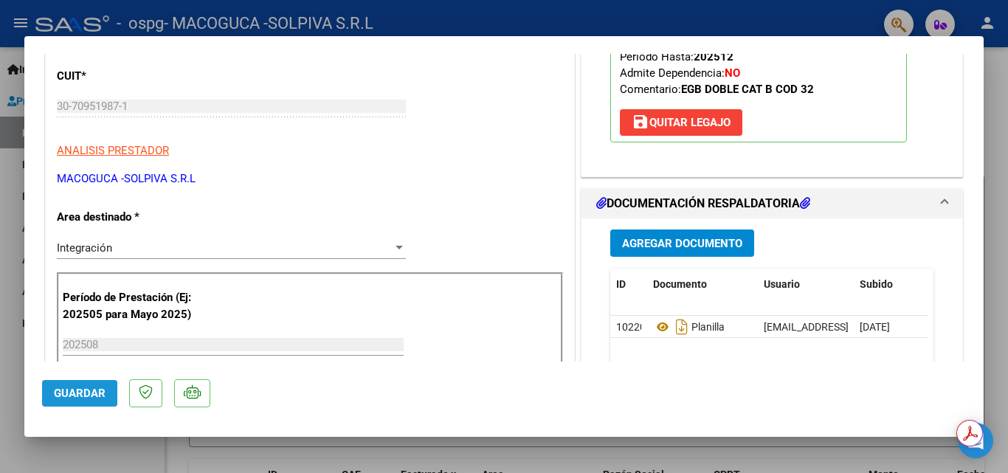
click at [70, 400] on button "Guardar" at bounding box center [79, 393] width 75 height 27
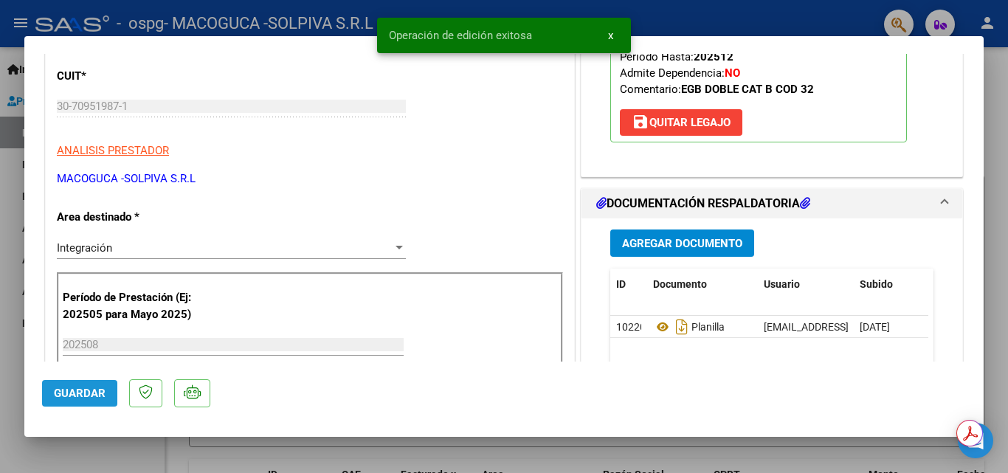
click at [87, 392] on span "Guardar" at bounding box center [80, 393] width 52 height 13
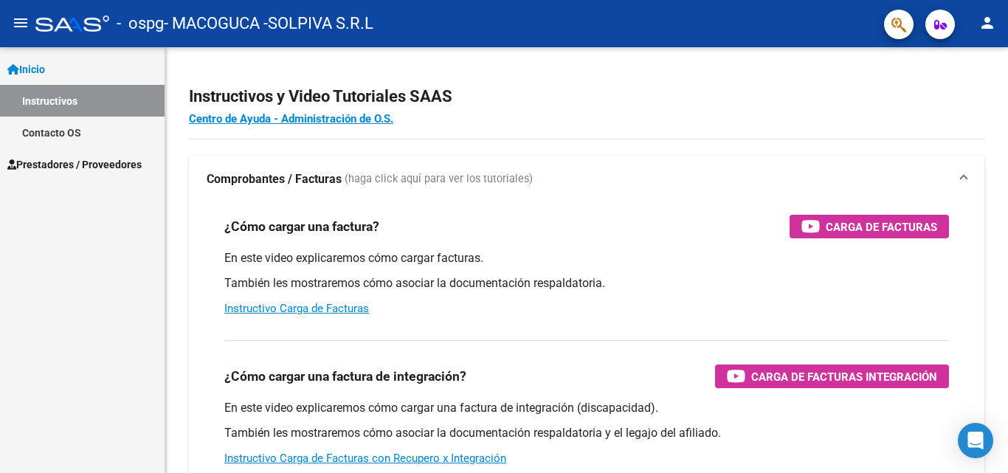
click at [47, 163] on span "Prestadores / Proveedores" at bounding box center [74, 165] width 134 height 16
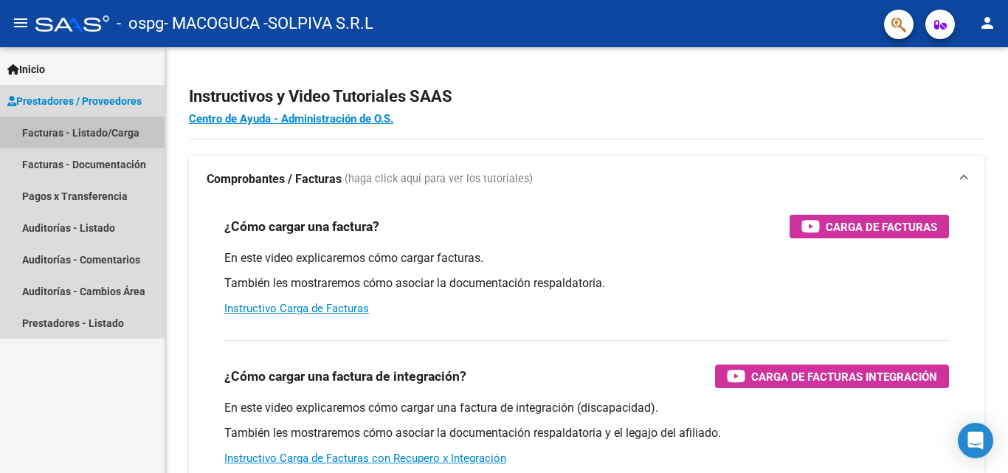
click at [76, 134] on link "Facturas - Listado/Carga" at bounding box center [82, 133] width 165 height 32
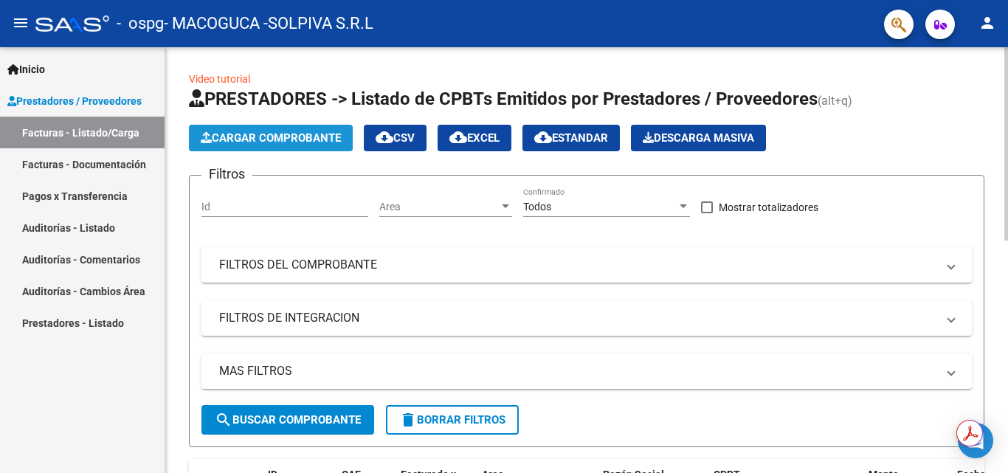
click at [244, 137] on span "Cargar Comprobante" at bounding box center [271, 137] width 140 height 13
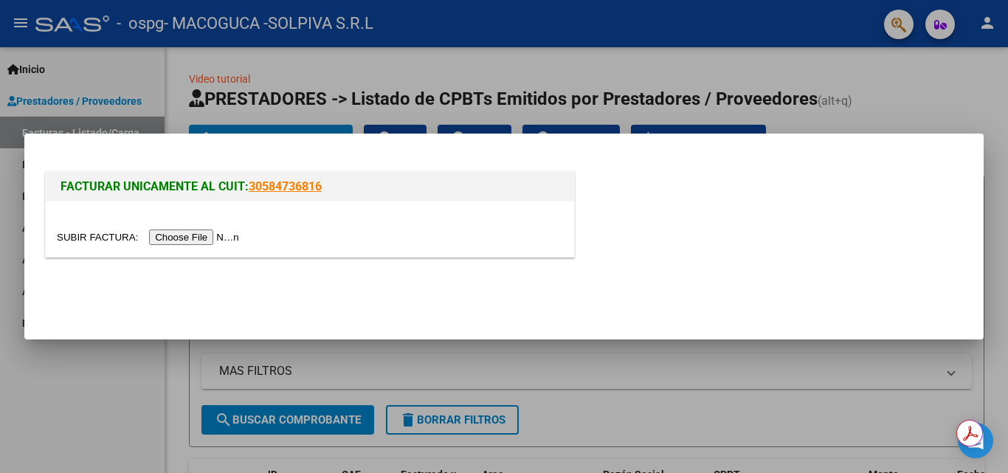
click at [174, 237] on input "file" at bounding box center [150, 238] width 187 height 16
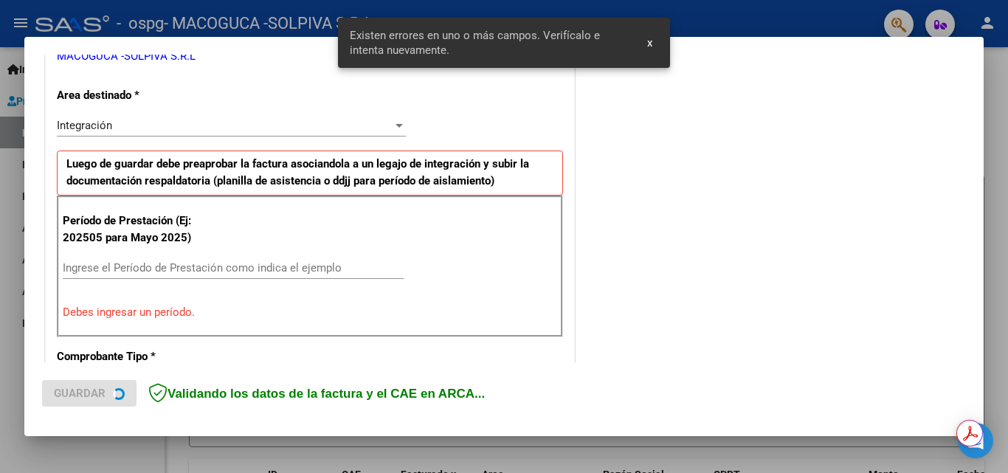
scroll to position [333, 0]
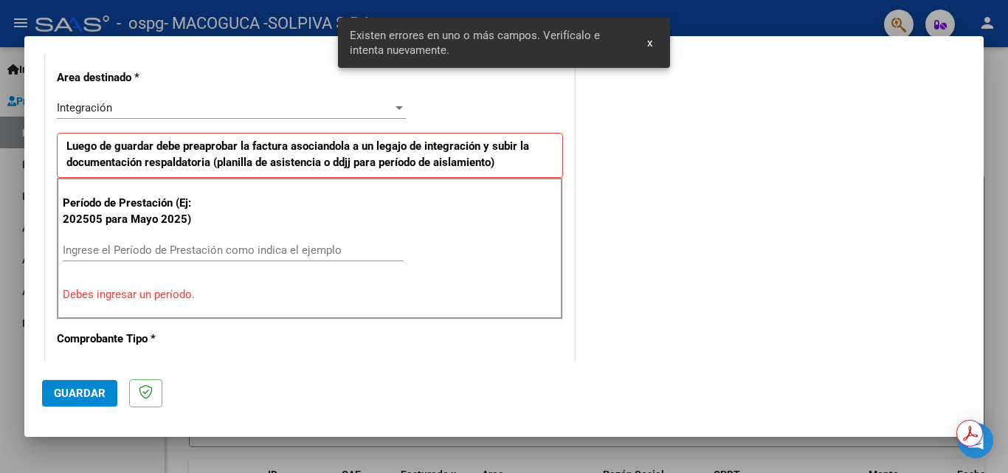
click at [125, 244] on input "Ingrese el Período de Prestación como indica el ejemplo" at bounding box center [233, 250] width 341 height 13
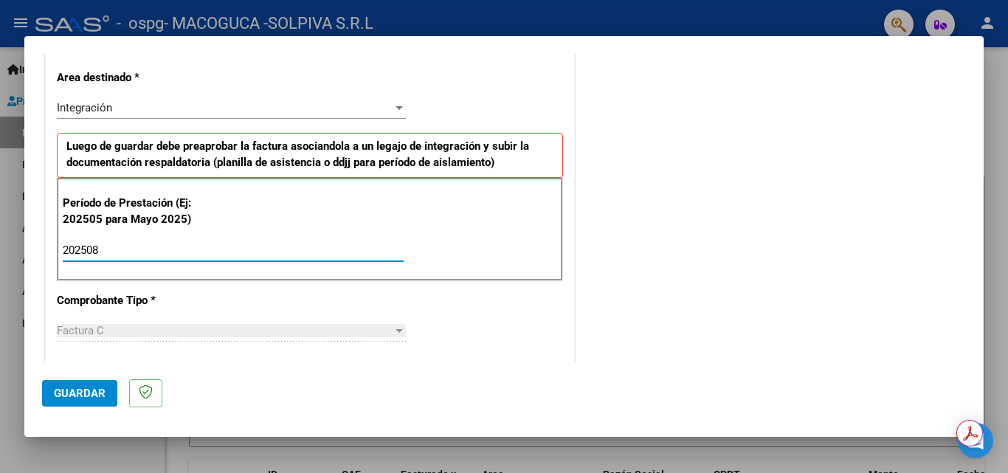
type input "202508"
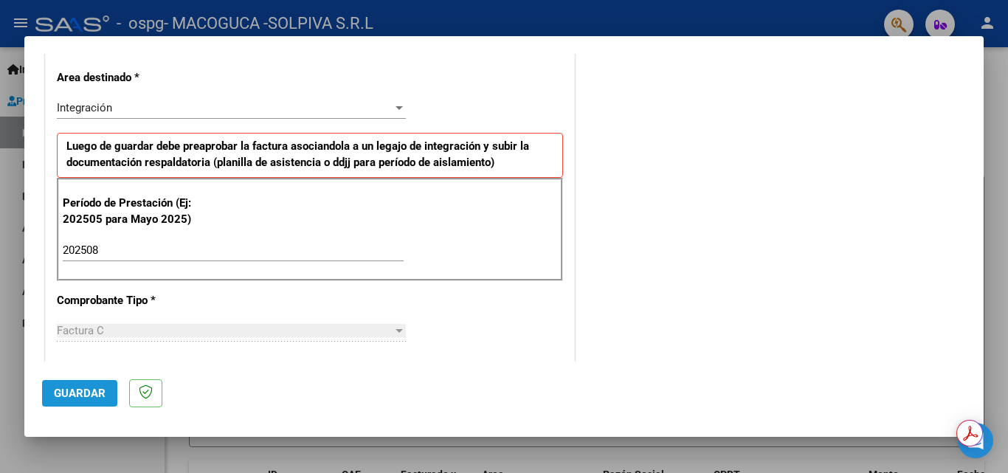
click at [66, 391] on span "Guardar" at bounding box center [80, 393] width 52 height 13
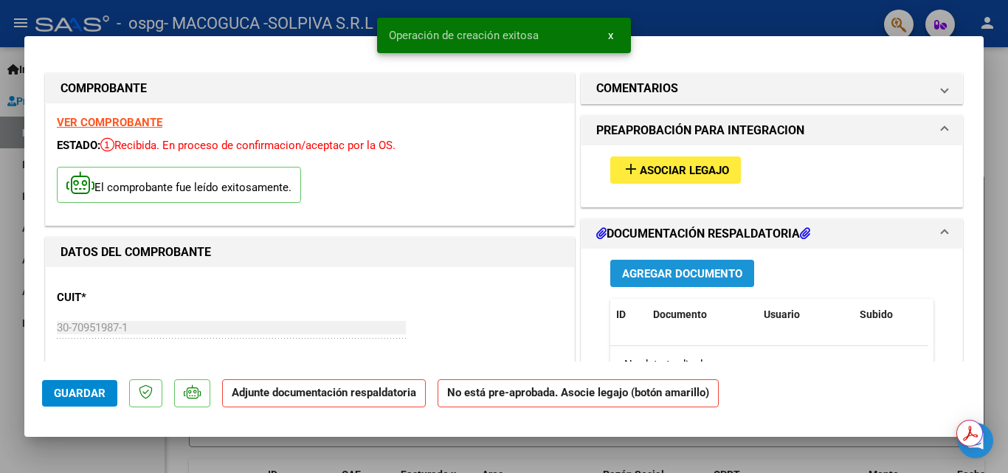
click at [651, 278] on span "Agregar Documento" at bounding box center [682, 273] width 120 height 13
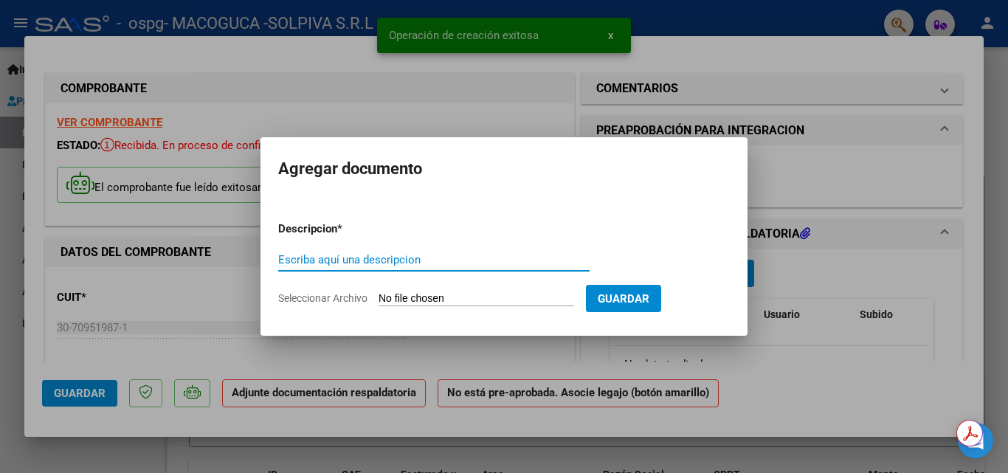
click at [394, 261] on input "Escriba aquí una descripcion" at bounding box center [434, 259] width 312 height 13
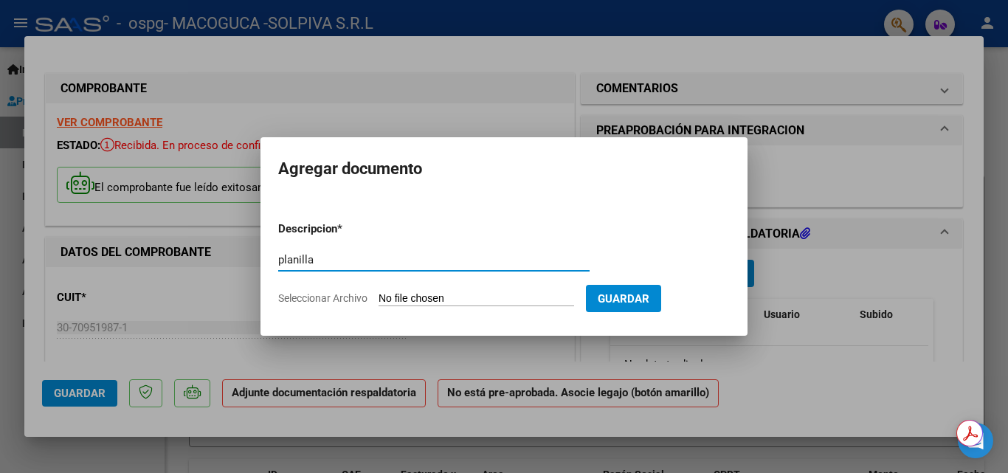
type input "planilla"
click at [443, 297] on input "Seleccionar Archivo" at bounding box center [477, 299] width 196 height 14
type input "C:\fakepath\AGOSTO (66).pdf"
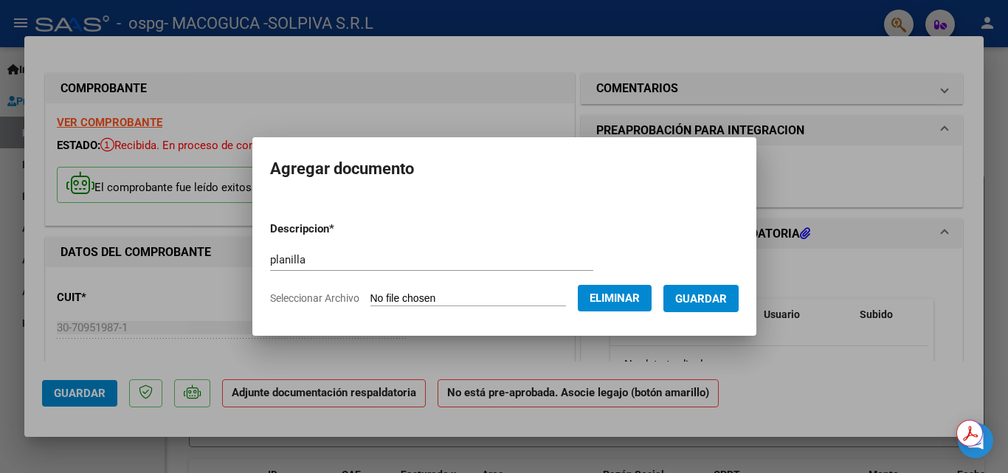
click at [695, 300] on span "Guardar" at bounding box center [701, 298] width 52 height 13
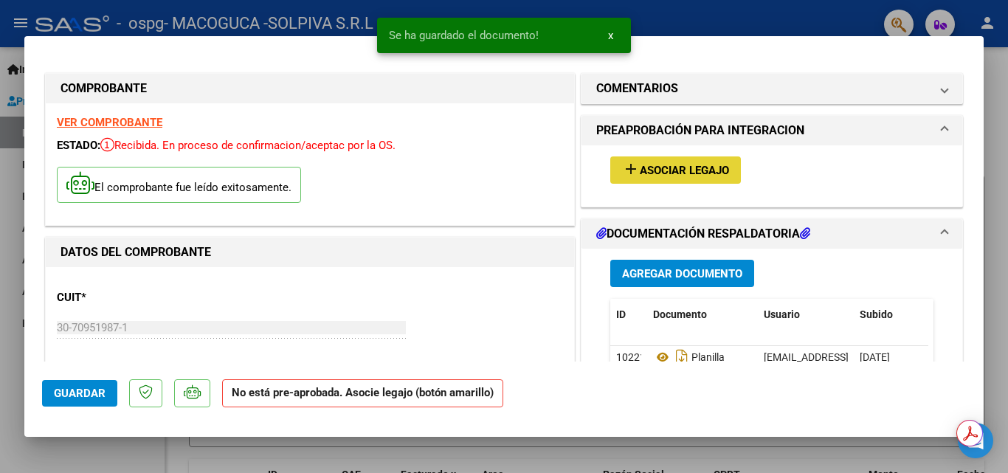
click at [630, 163] on mat-icon "add" at bounding box center [631, 169] width 18 height 18
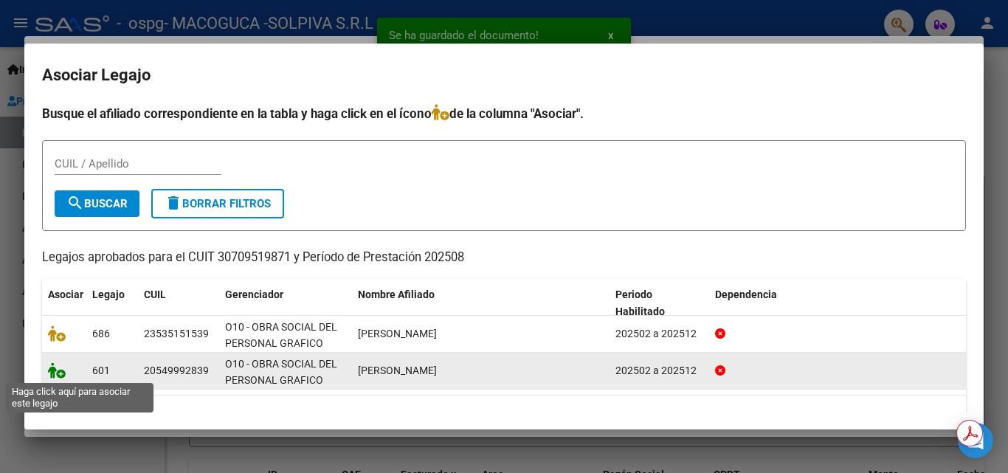
click at [63, 375] on icon at bounding box center [57, 370] width 18 height 16
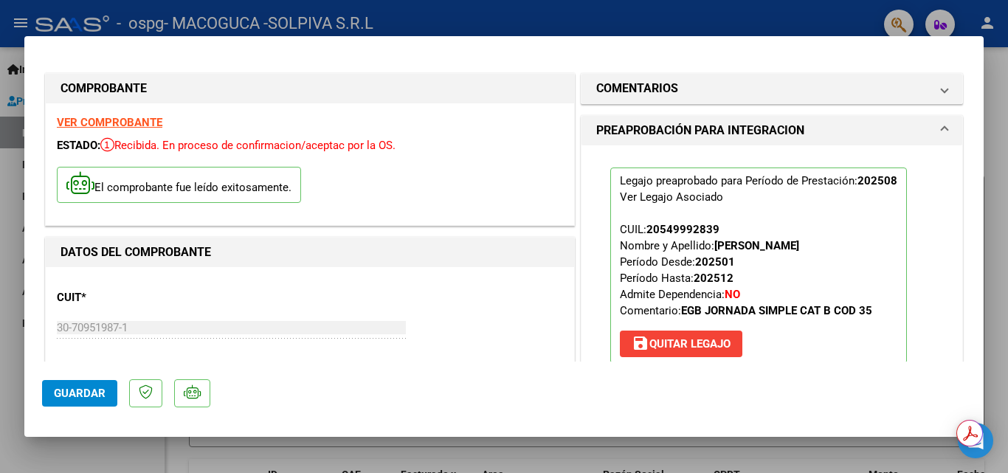
click at [63, 399] on span "Guardar" at bounding box center [80, 393] width 52 height 13
